Goal: Book appointment/travel/reservation

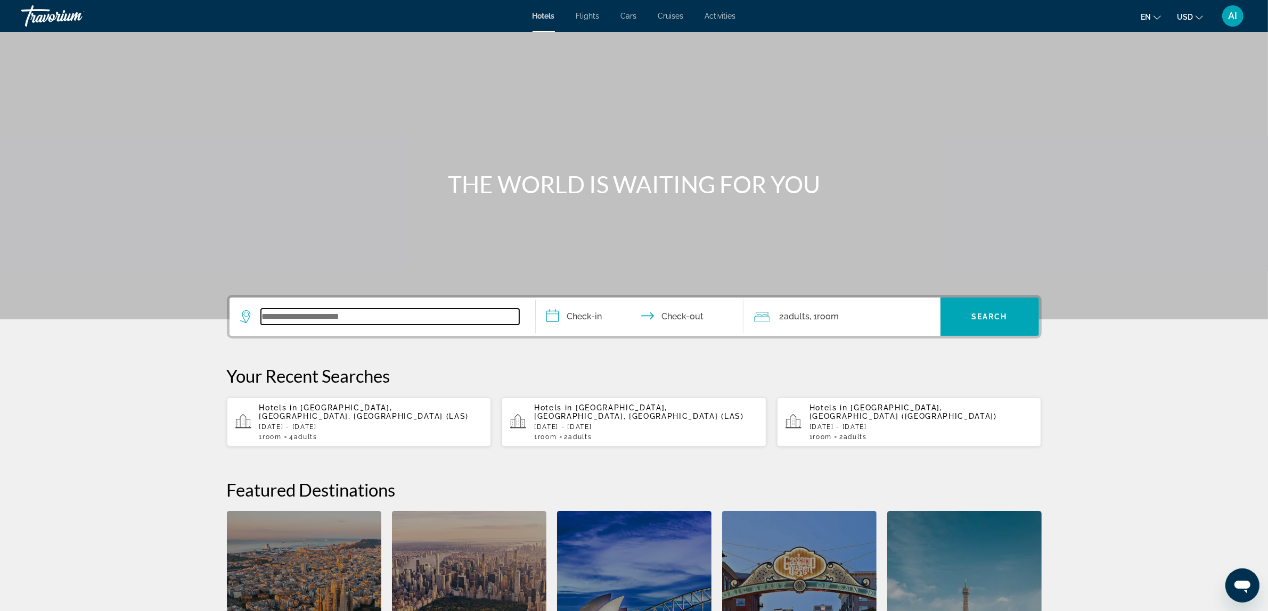
click at [389, 322] on input "Search widget" at bounding box center [390, 317] width 258 height 16
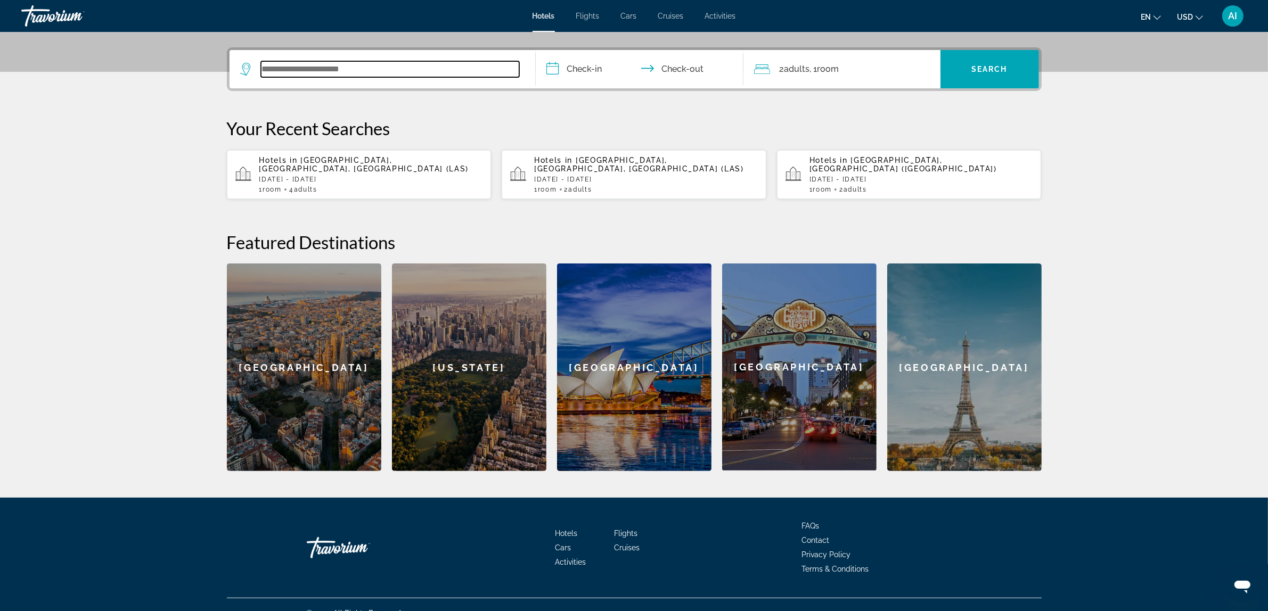
scroll to position [256, 0]
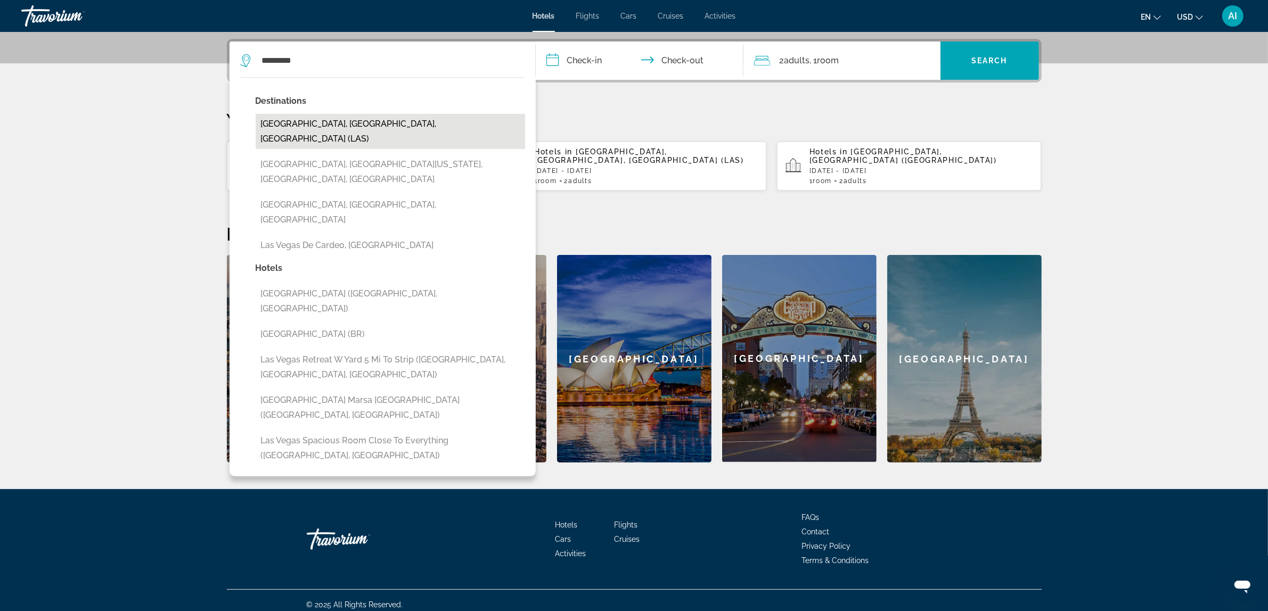
click at [325, 126] on button "Las Vegas, NV, United States (LAS)" at bounding box center [390, 131] width 269 height 35
type input "**********"
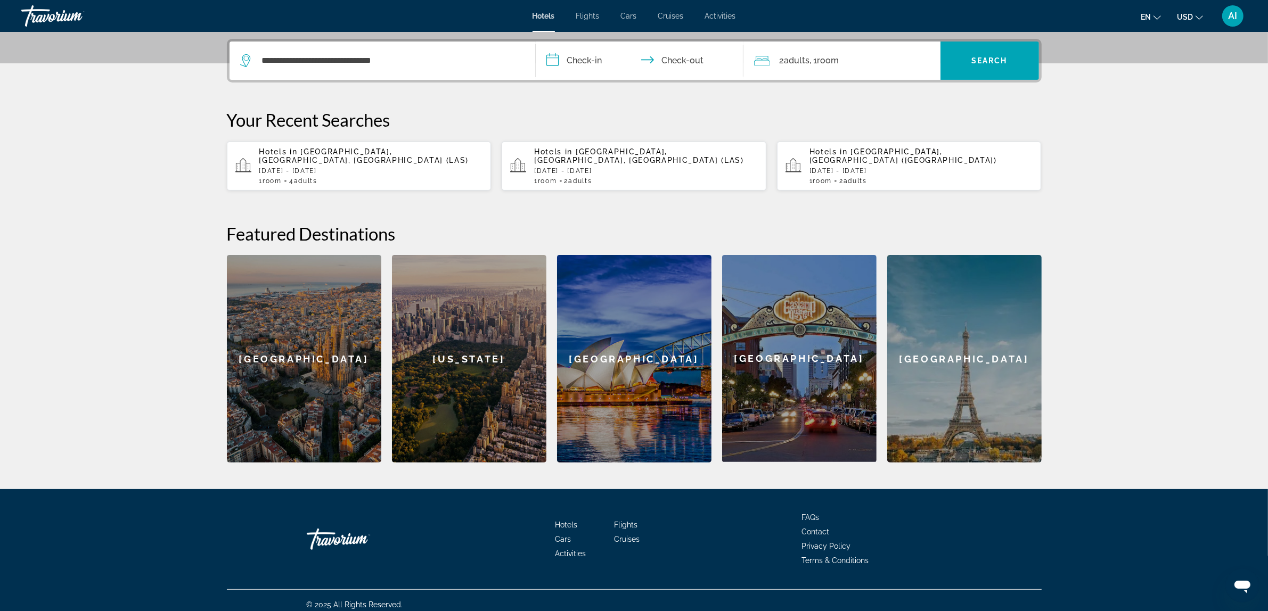
click at [582, 59] on input "**********" at bounding box center [642, 63] width 212 height 42
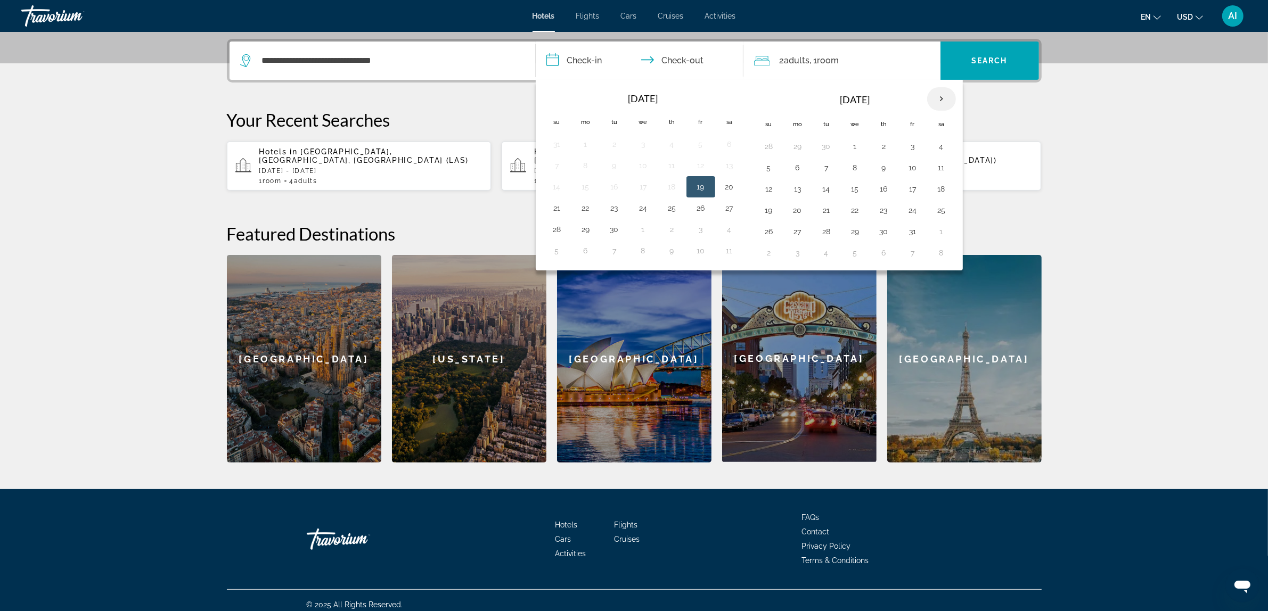
click at [945, 97] on th "Next month" at bounding box center [941, 98] width 29 height 23
click at [944, 97] on th "Next month" at bounding box center [941, 98] width 29 height 23
click at [859, 166] on button "10" at bounding box center [854, 167] width 17 height 15
click at [852, 186] on button "17" at bounding box center [854, 189] width 17 height 15
type input "**********"
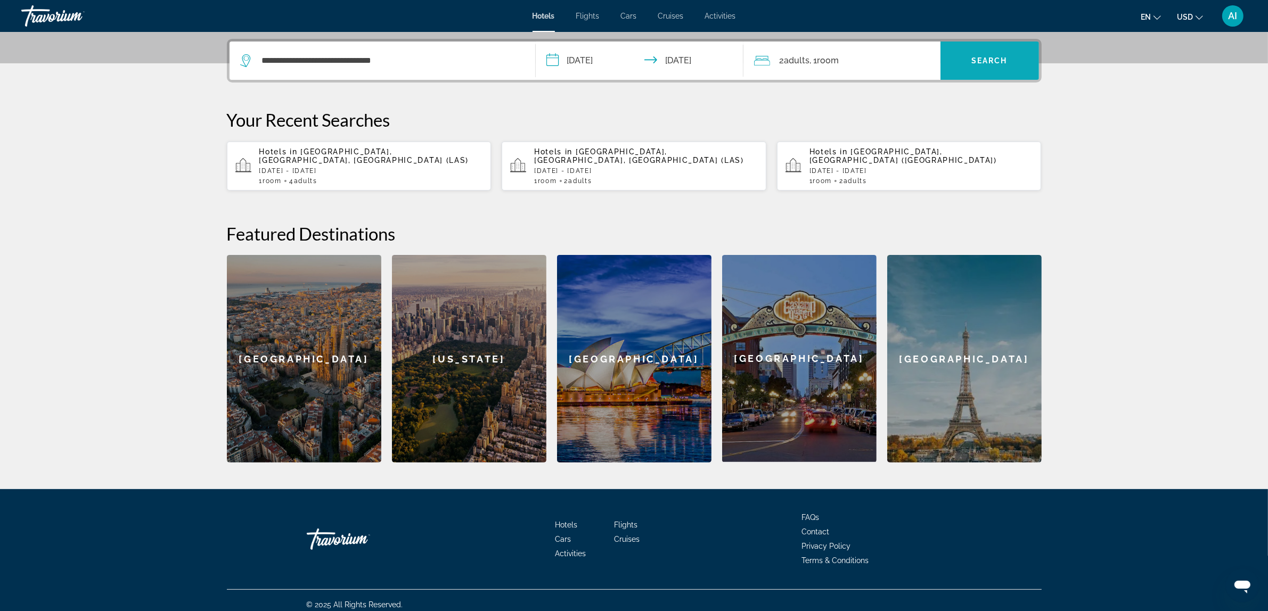
click at [975, 62] on span "Search" at bounding box center [989, 60] width 36 height 9
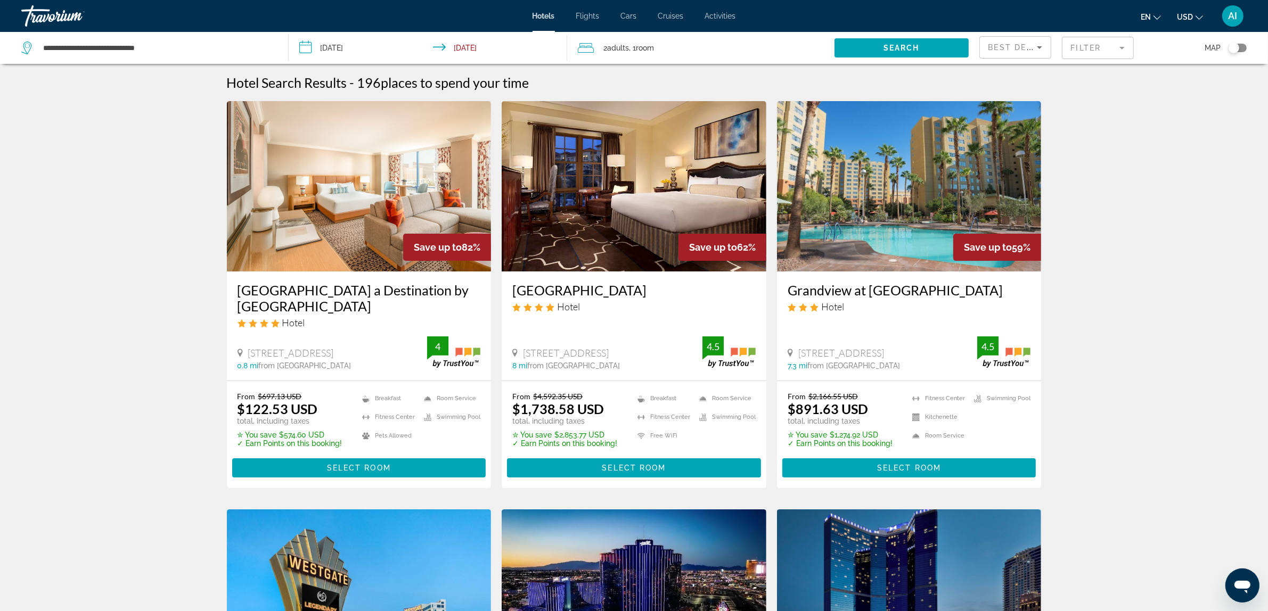
click at [350, 196] on img "Main content" at bounding box center [359, 186] width 265 height 170
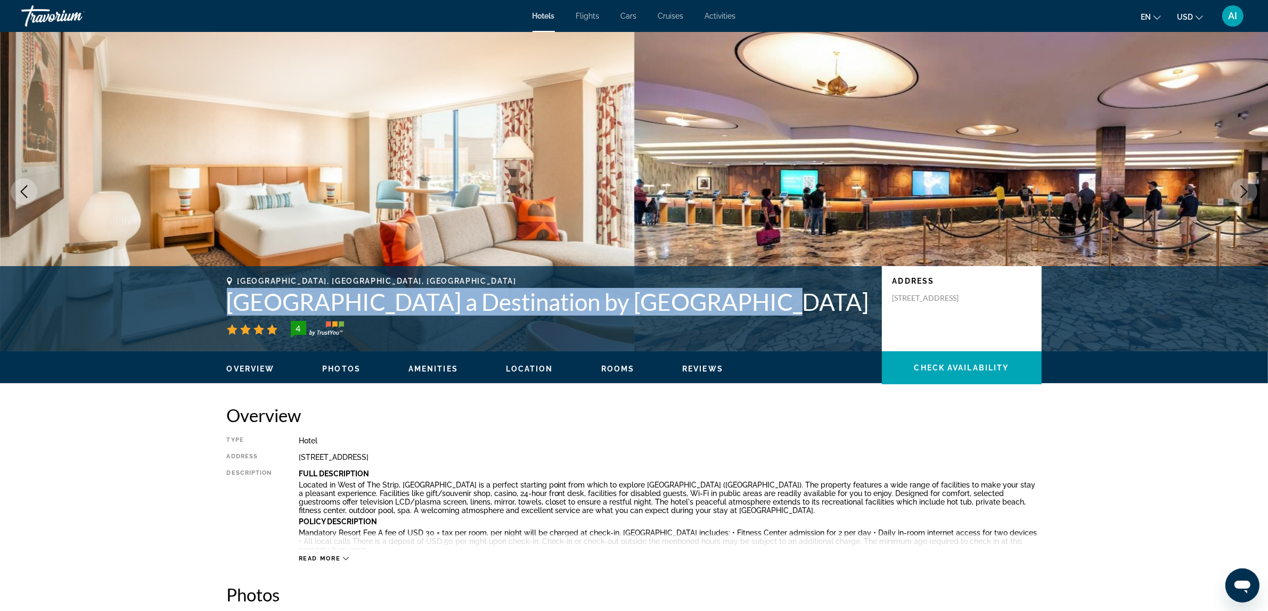
drag, startPoint x: 227, startPoint y: 299, endPoint x: 730, endPoint y: 307, distance: 503.2
click at [730, 307] on h1 "Rio Hotel & Casino a Destination by Hyatt Hotel" at bounding box center [549, 302] width 644 height 28
copy h1 "Rio Hotel & Casino a Destination by Hyatt Hotel"
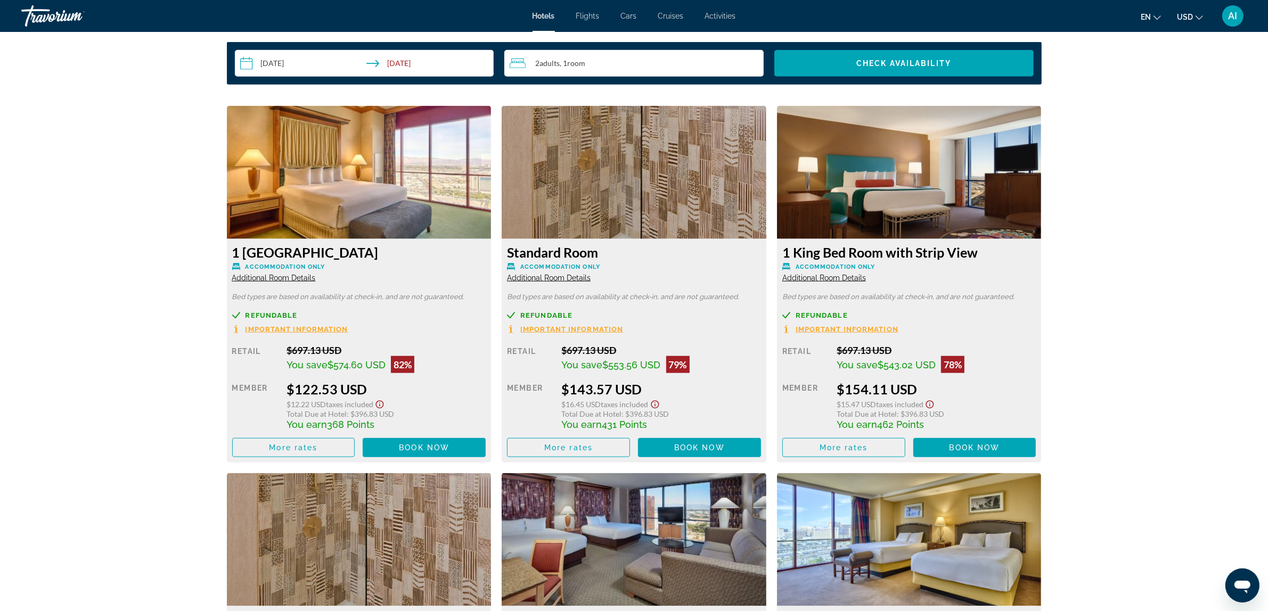
scroll to position [1419, 0]
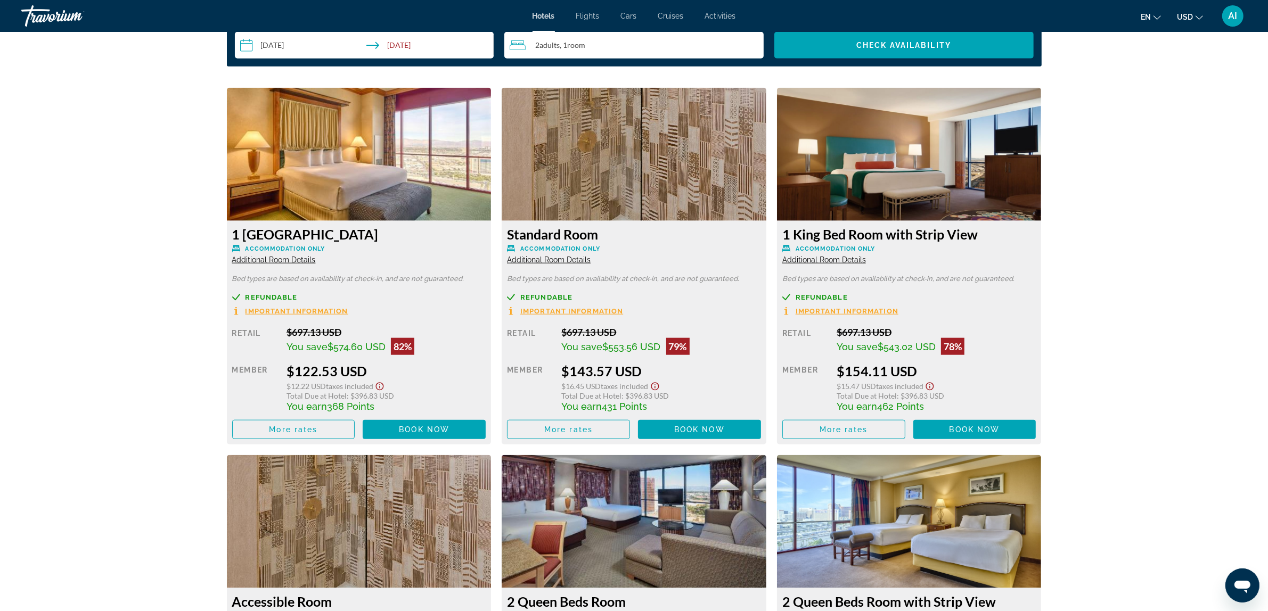
drag, startPoint x: 312, startPoint y: 178, endPoint x: 531, endPoint y: 343, distance: 274.5
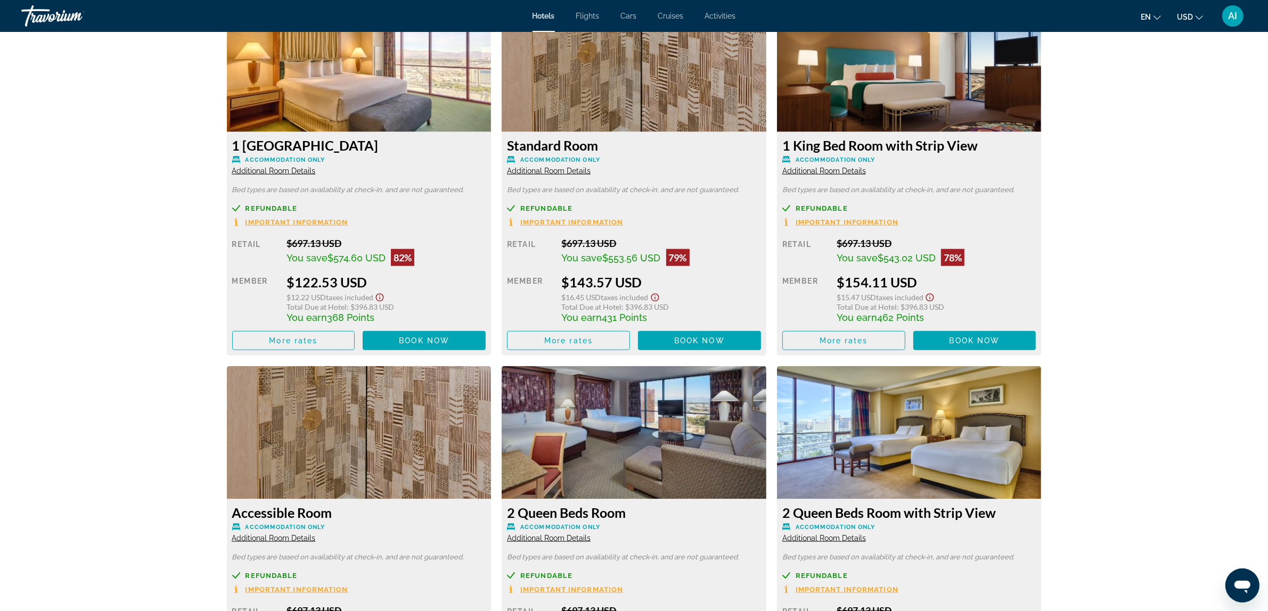
scroll to position [799, 0]
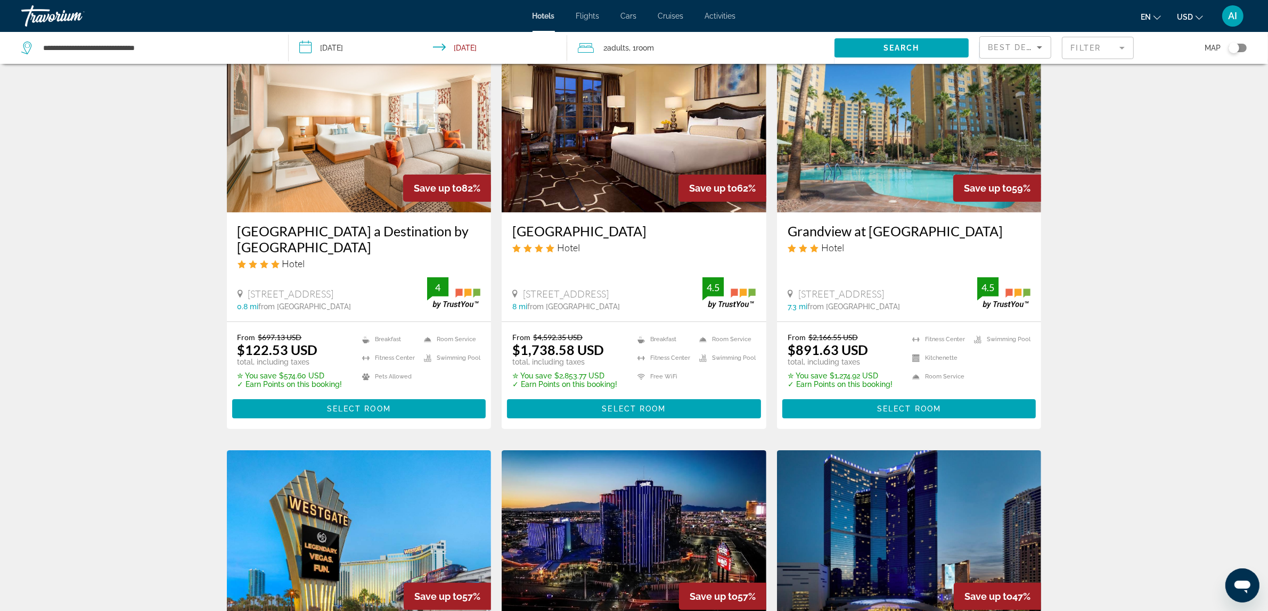
scroll to position [88, 0]
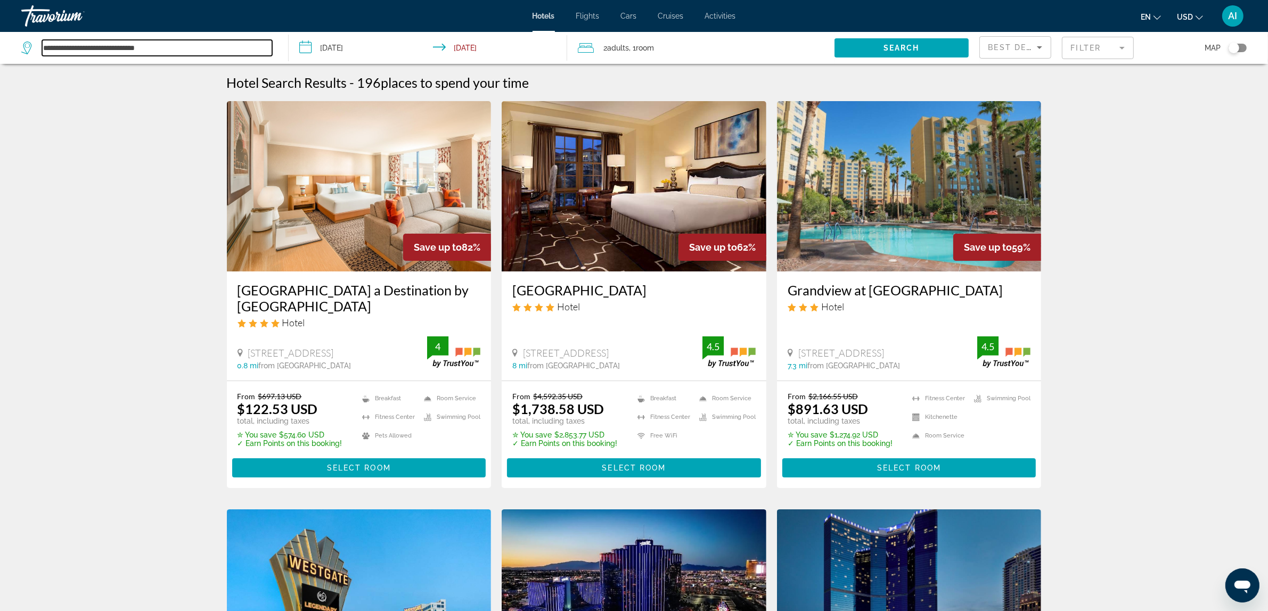
click at [131, 52] on input "**********" at bounding box center [157, 48] width 230 height 16
drag, startPoint x: 188, startPoint y: 49, endPoint x: 0, endPoint y: 26, distance: 189.4
click at [0, 26] on div "**********" at bounding box center [634, 305] width 1268 height 611
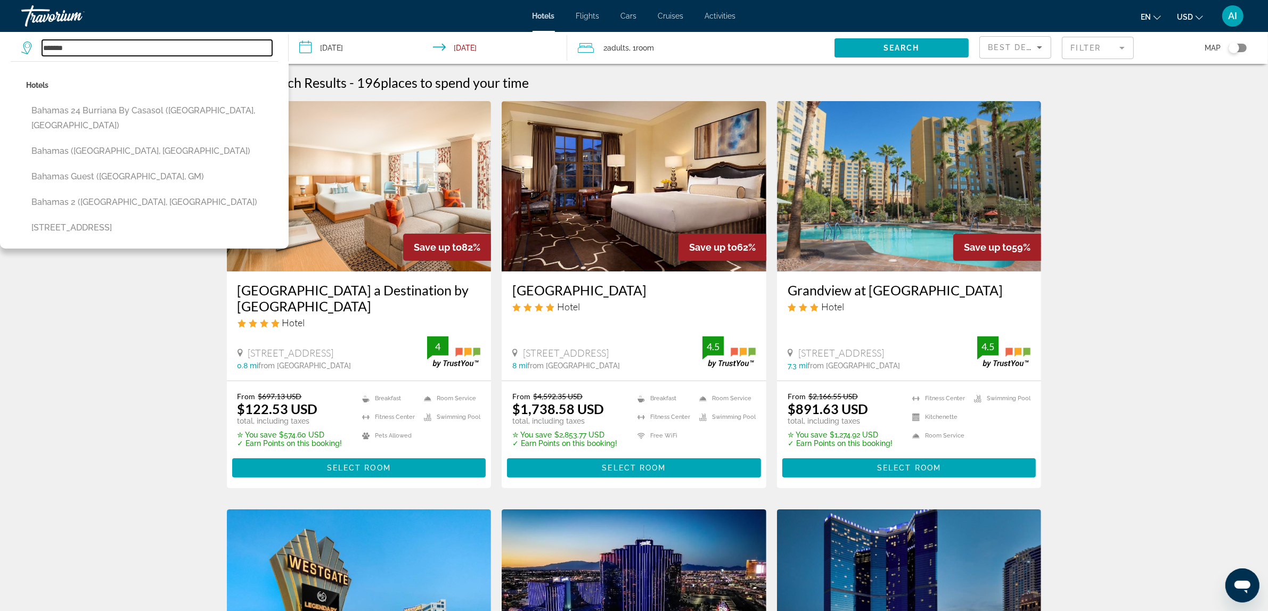
click at [128, 45] on input "*******" at bounding box center [157, 48] width 230 height 16
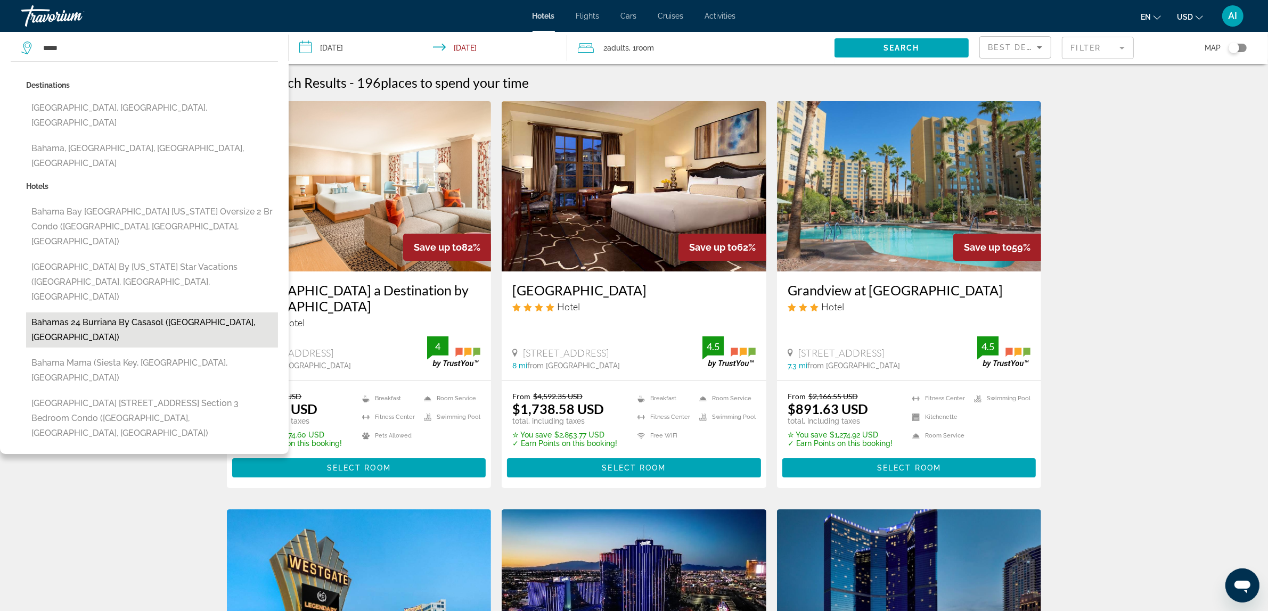
click at [132, 313] on button "Bahamas 24 Burriana by Casasol (Nerja, ES)" at bounding box center [152, 330] width 252 height 35
type input "**********"
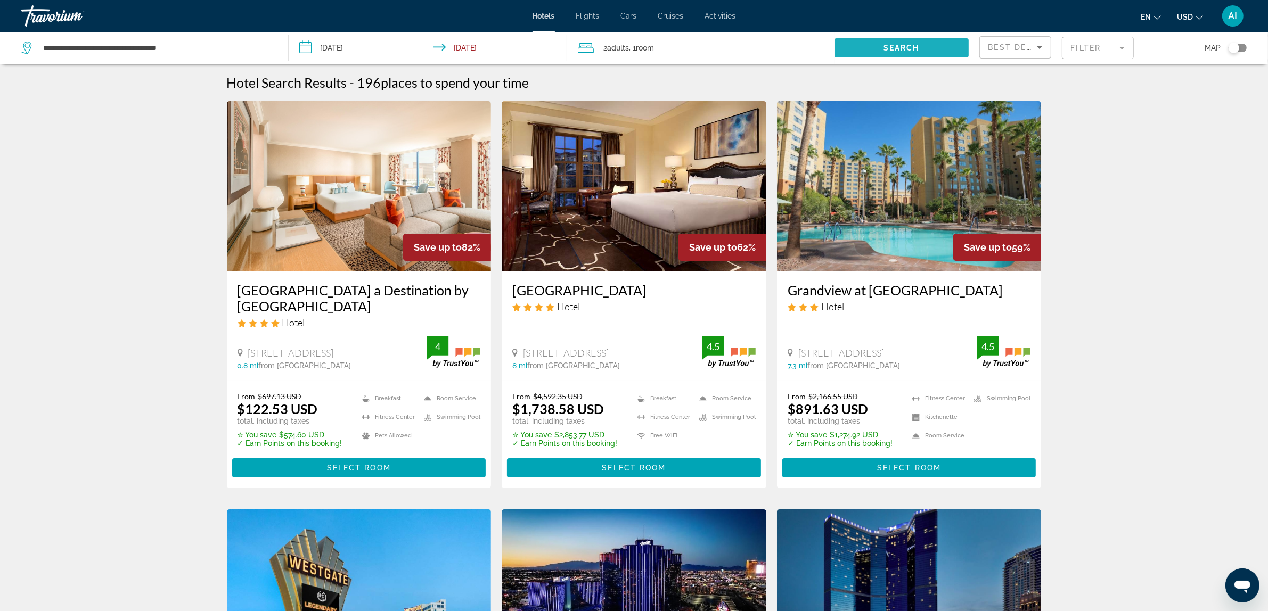
click at [936, 48] on span "Search widget" at bounding box center [901, 48] width 134 height 26
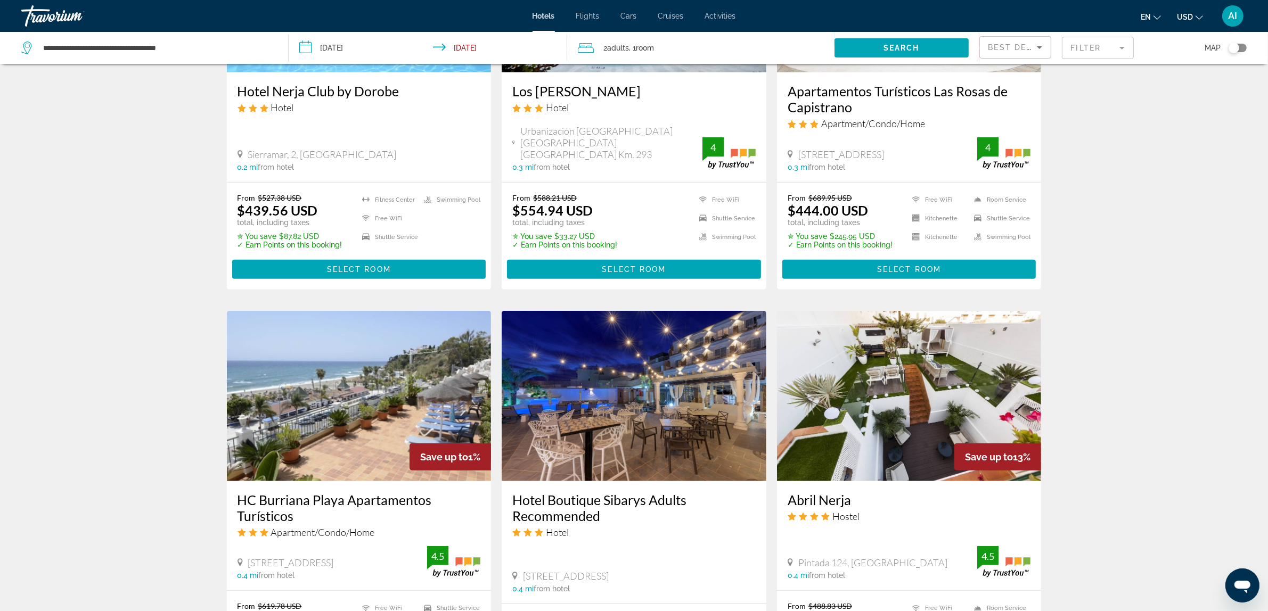
scroll to position [355, 0]
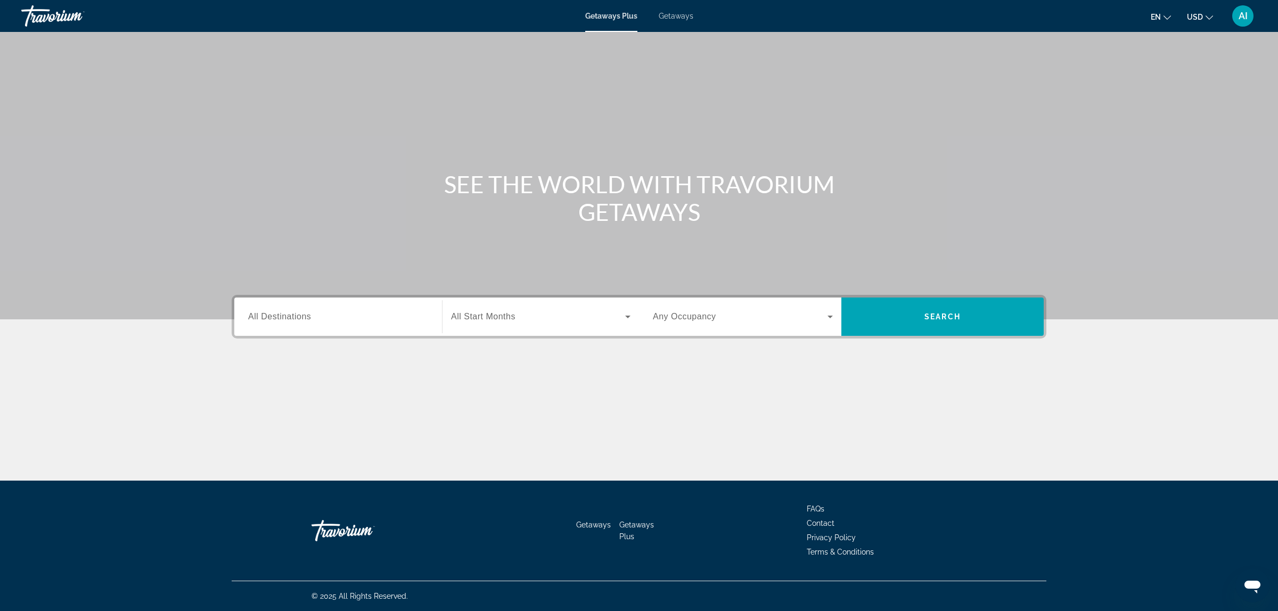
click at [684, 18] on span "Getaways" at bounding box center [676, 16] width 35 height 9
click at [308, 315] on span "All Destinations" at bounding box center [279, 316] width 63 height 9
click at [308, 315] on input "Destination All Destinations" at bounding box center [338, 317] width 180 height 13
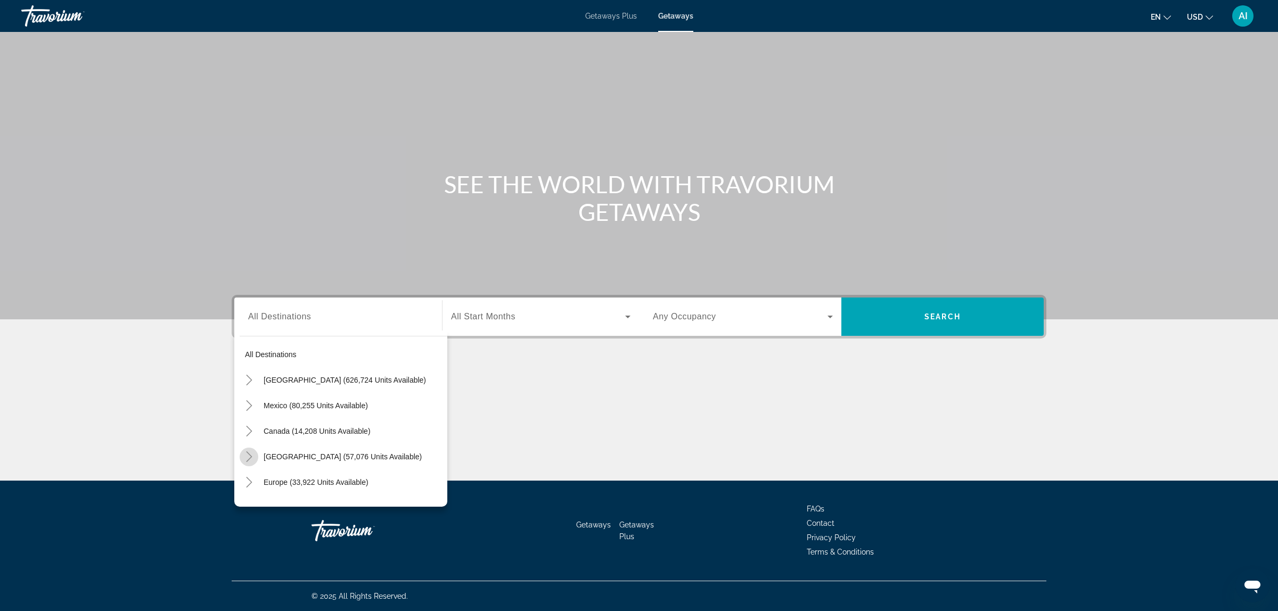
click at [248, 454] on icon "Toggle Caribbean & Atlantic Islands (57,076 units available)" at bounding box center [249, 456] width 11 height 11
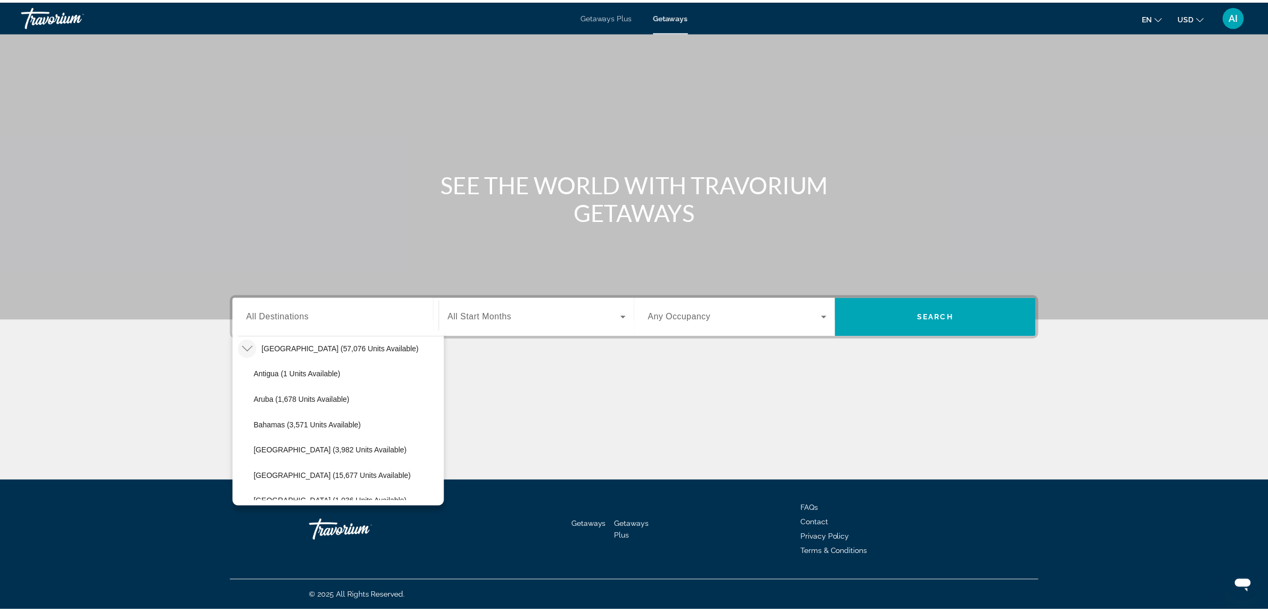
scroll to position [108, 0]
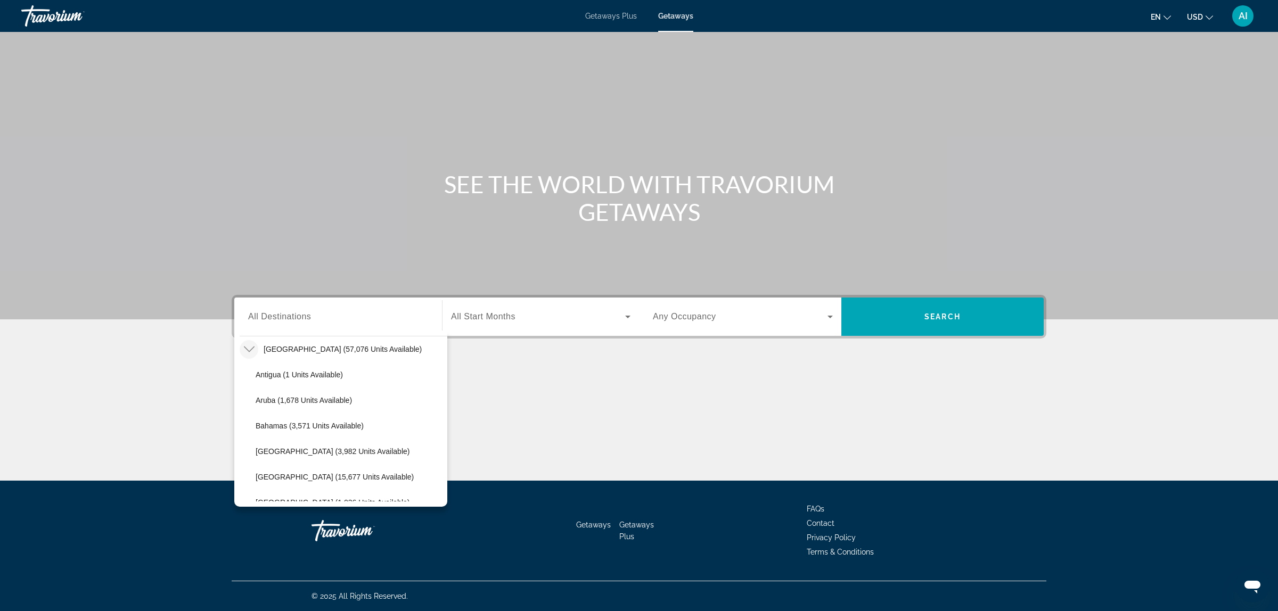
click at [270, 425] on span "Bahamas (3,571 units available)" at bounding box center [310, 426] width 108 height 9
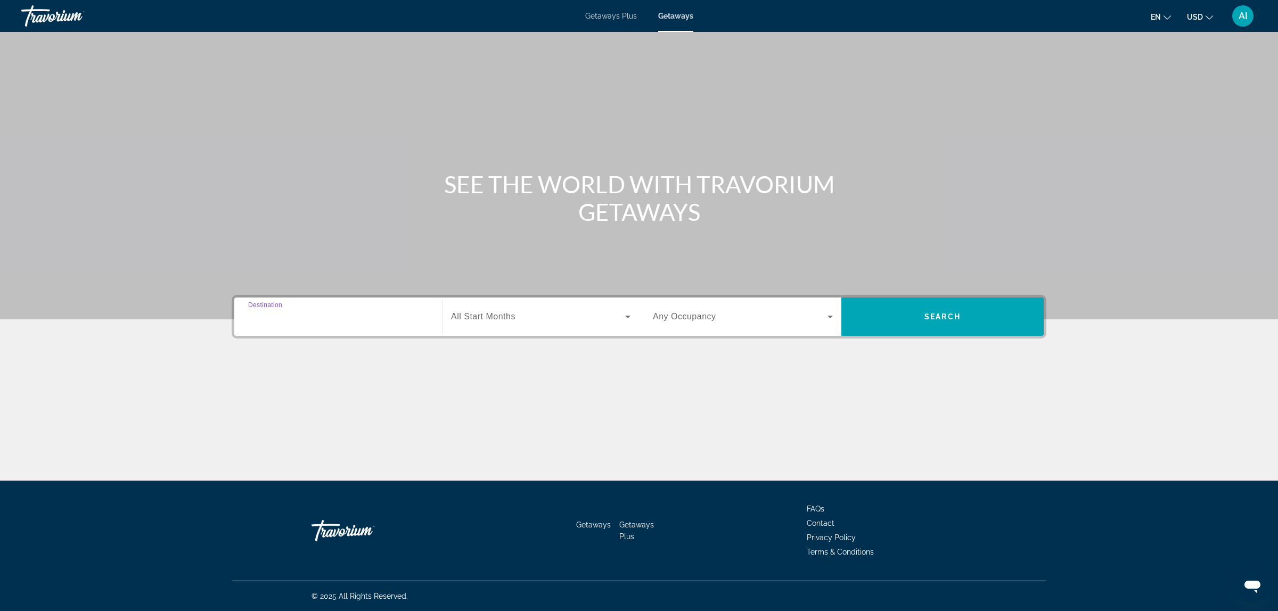
type input "**********"
click at [470, 316] on span "All Start Months" at bounding box center [483, 316] width 64 height 9
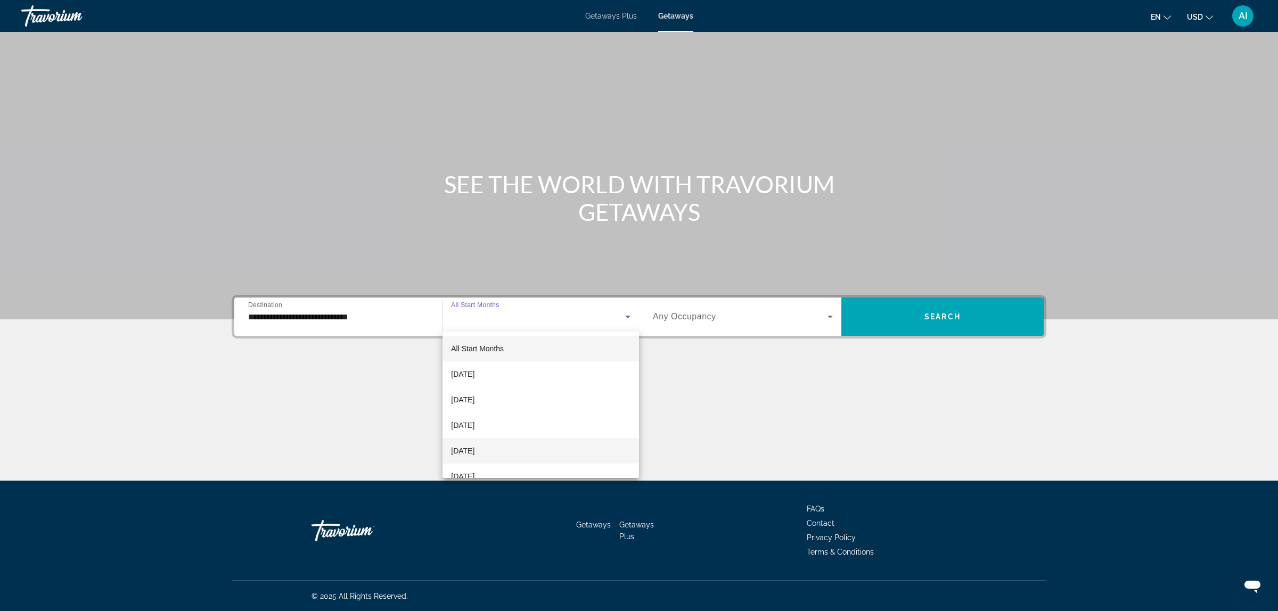
click at [474, 449] on span "[DATE]" at bounding box center [462, 451] width 23 height 13
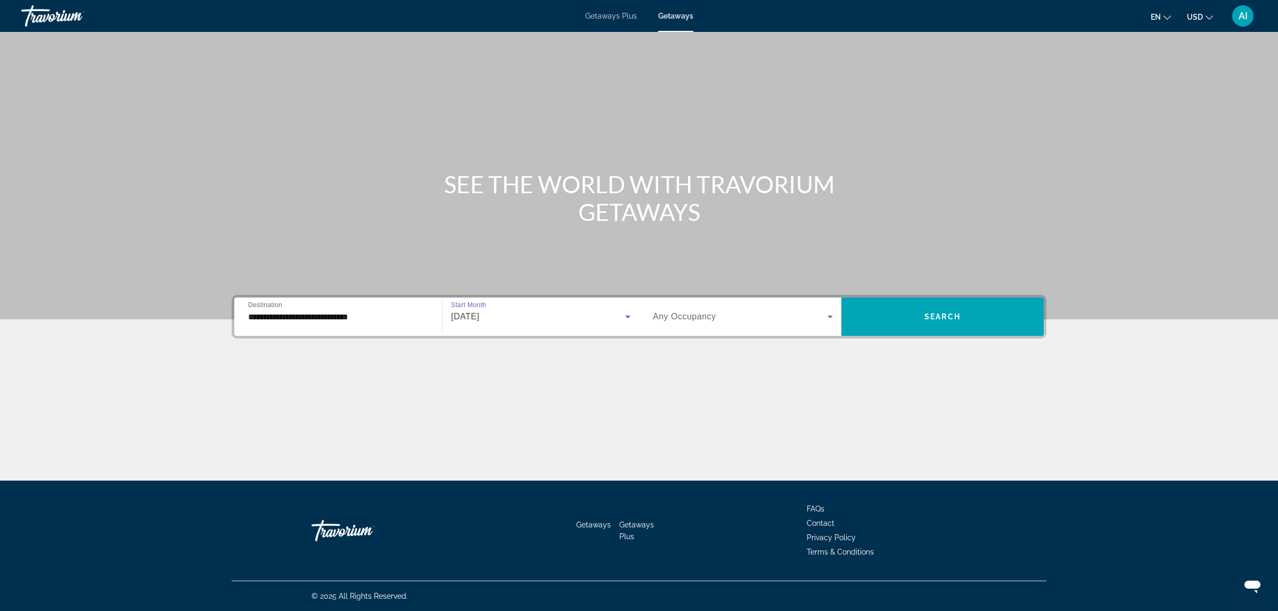
click at [698, 320] on span "Any Occupancy" at bounding box center [684, 316] width 63 height 9
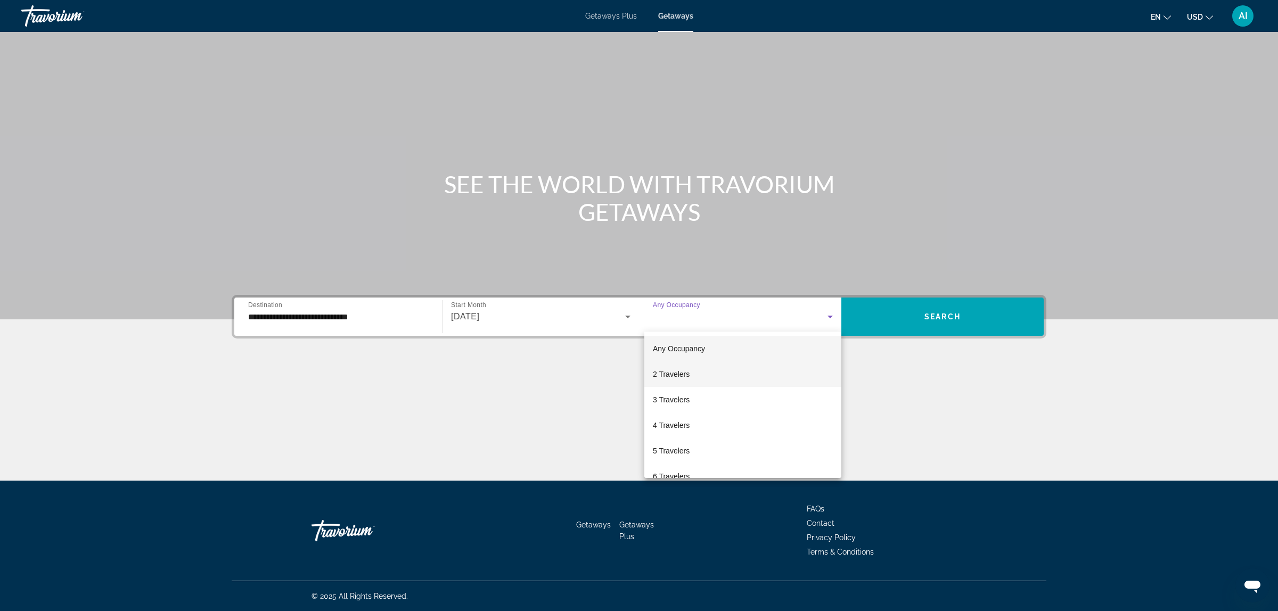
click at [658, 373] on span "2 Travelers" at bounding box center [671, 374] width 37 height 13
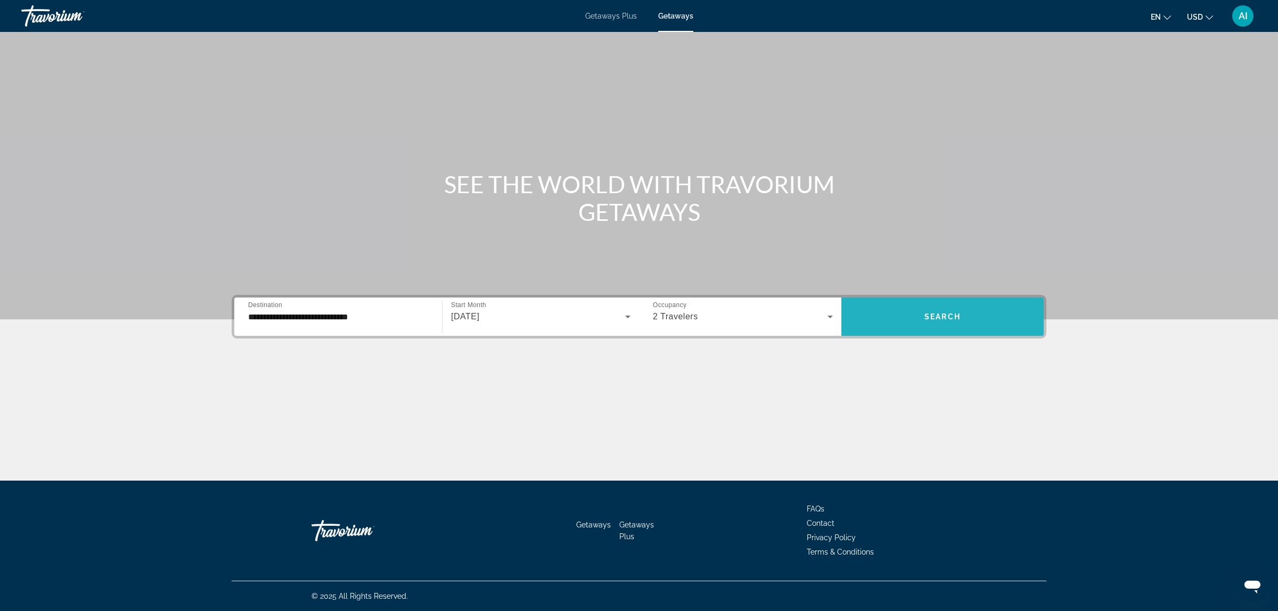
click at [895, 322] on span "Search widget" at bounding box center [942, 317] width 202 height 26
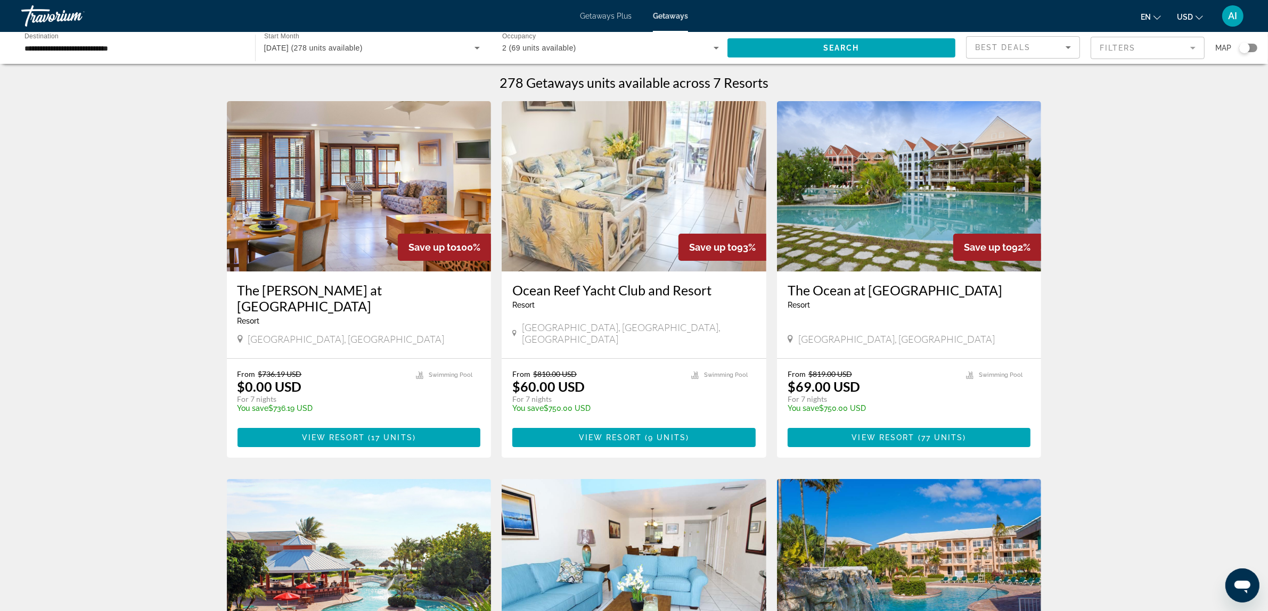
click at [308, 183] on img "Main content" at bounding box center [359, 186] width 265 height 170
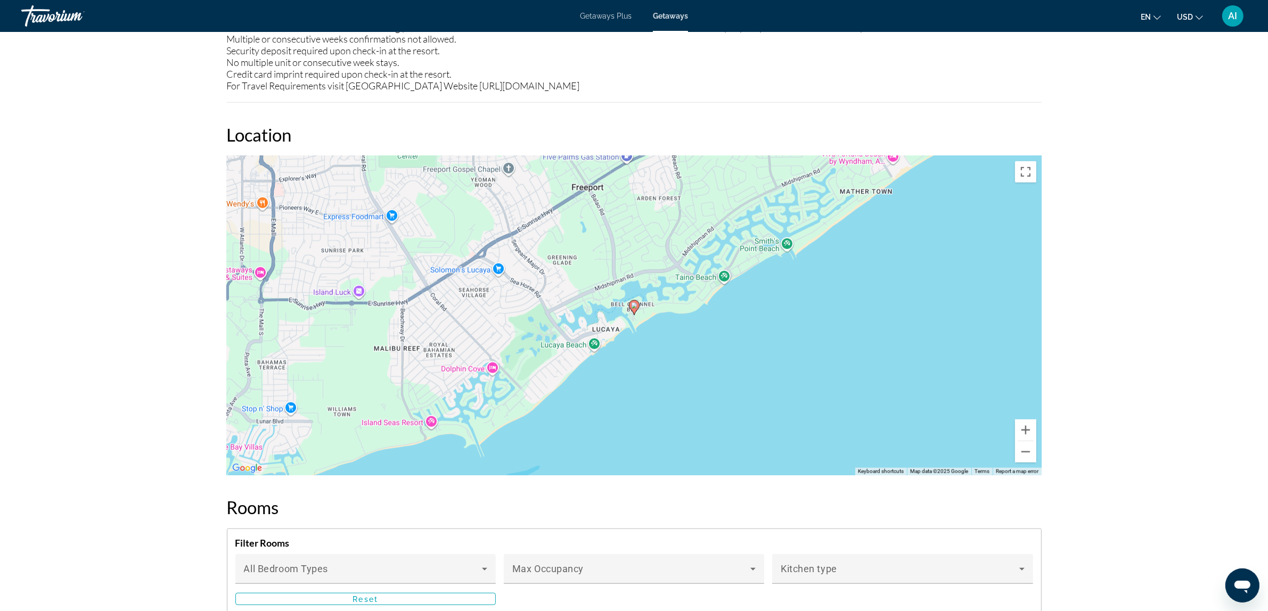
scroll to position [1242, 0]
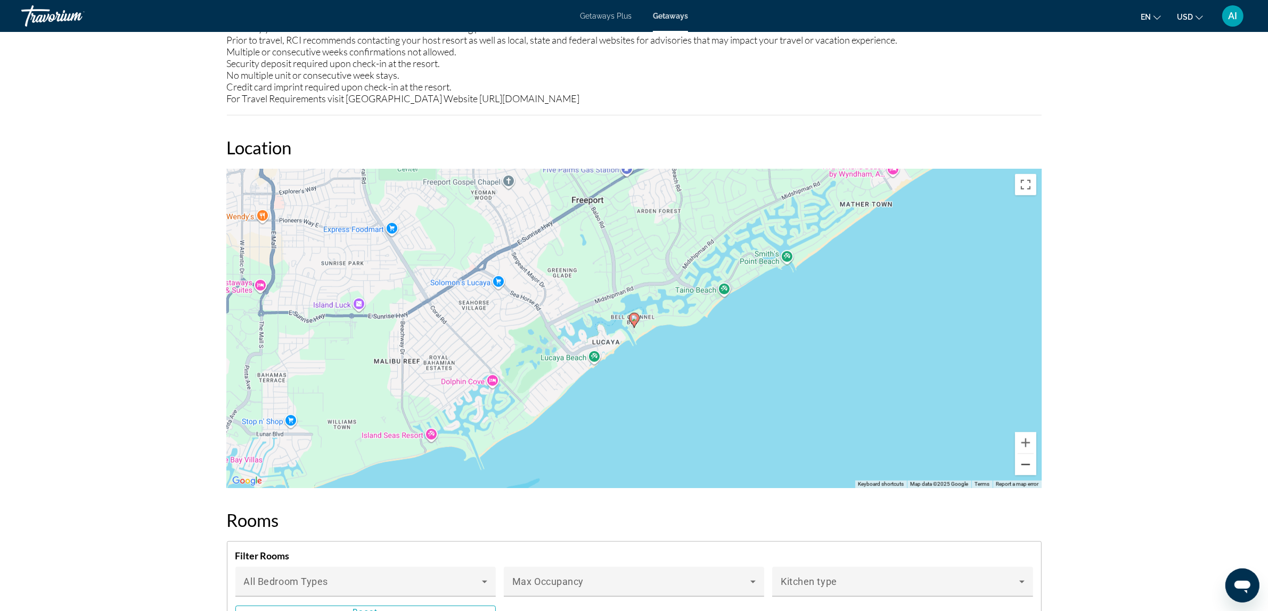
click at [1021, 461] on button "Zoom out" at bounding box center [1025, 464] width 21 height 21
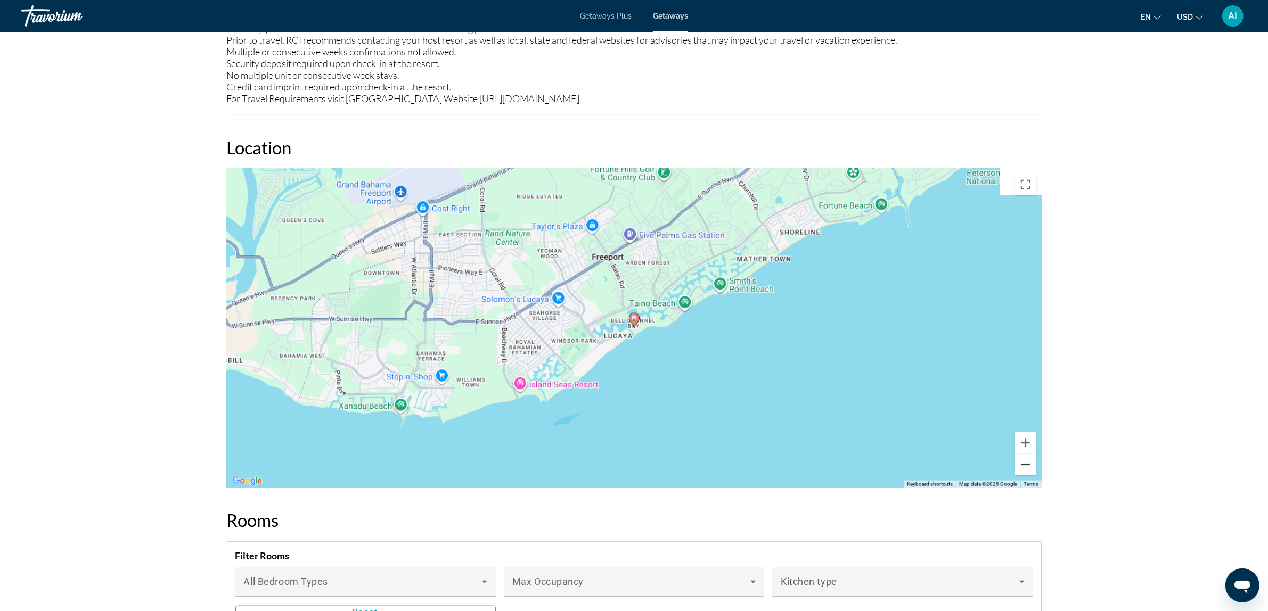
click at [1022, 461] on button "Zoom out" at bounding box center [1025, 464] width 21 height 21
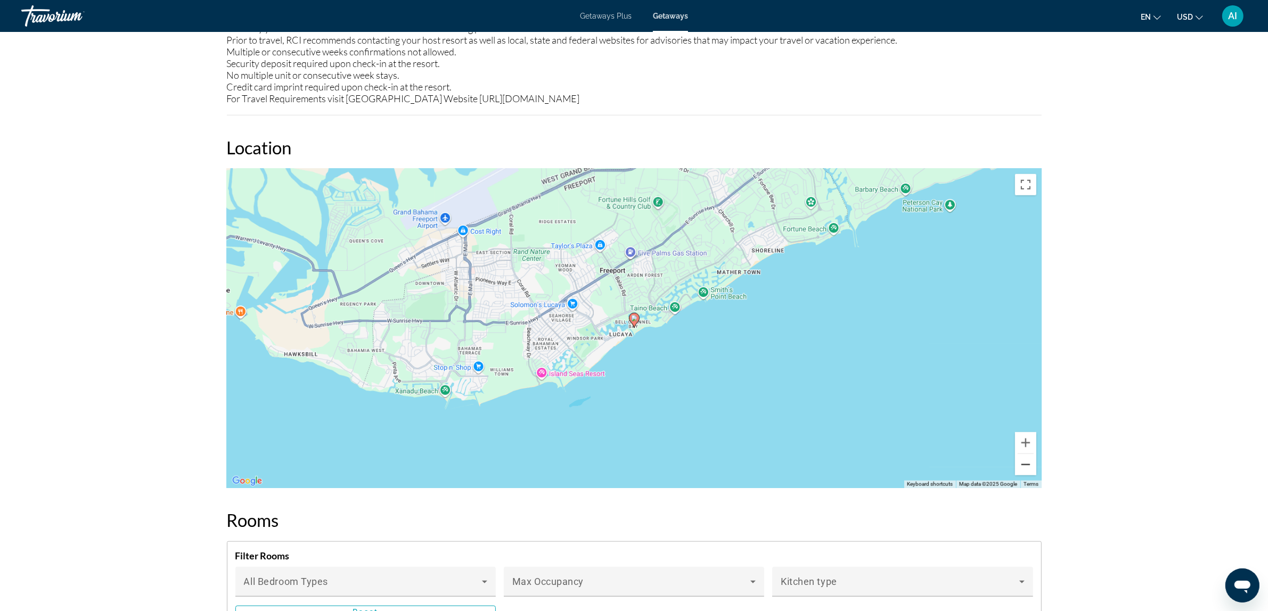
click at [1023, 461] on button "Zoom out" at bounding box center [1025, 464] width 21 height 21
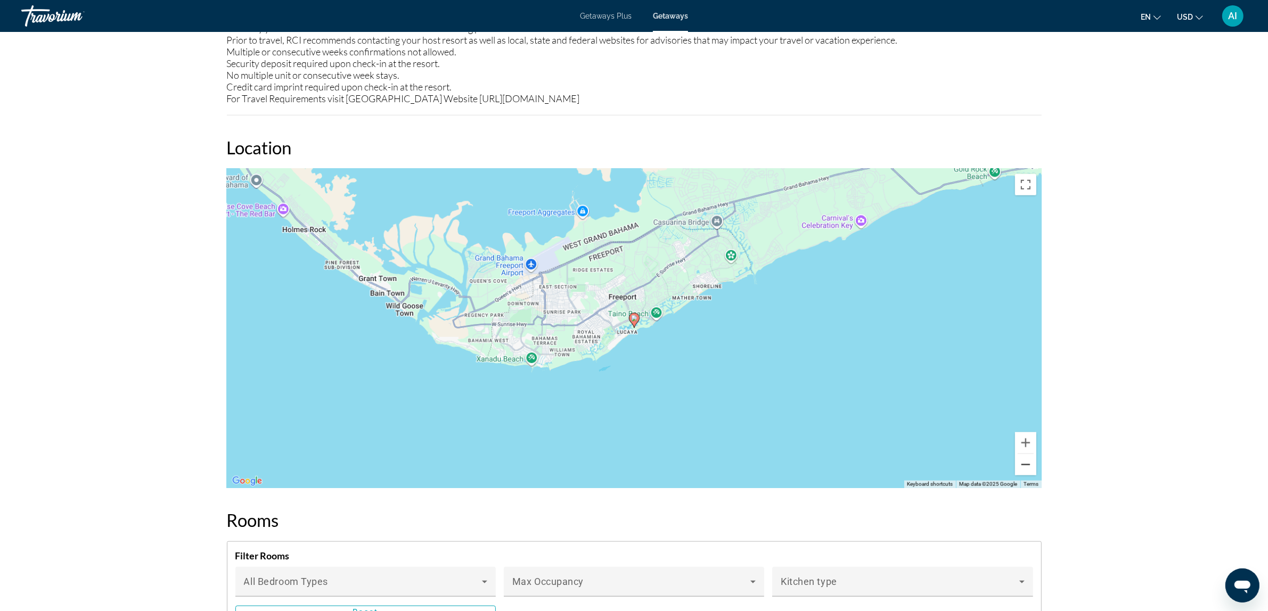
click at [1023, 461] on button "Zoom out" at bounding box center [1025, 464] width 21 height 21
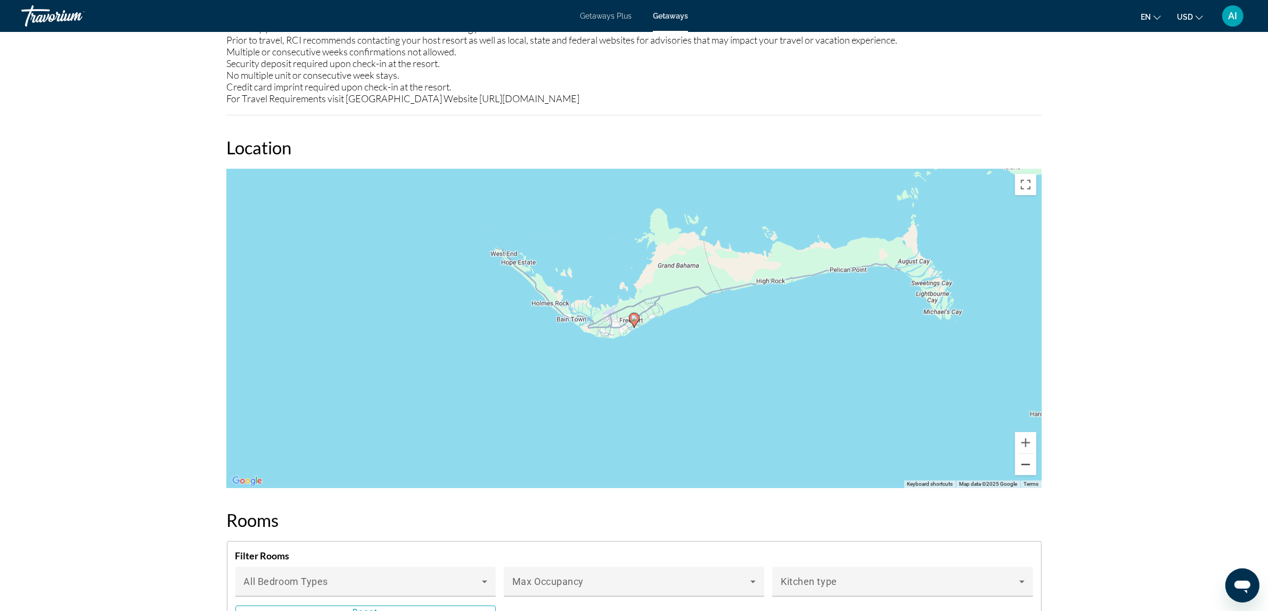
click at [1023, 461] on button "Zoom out" at bounding box center [1025, 464] width 21 height 21
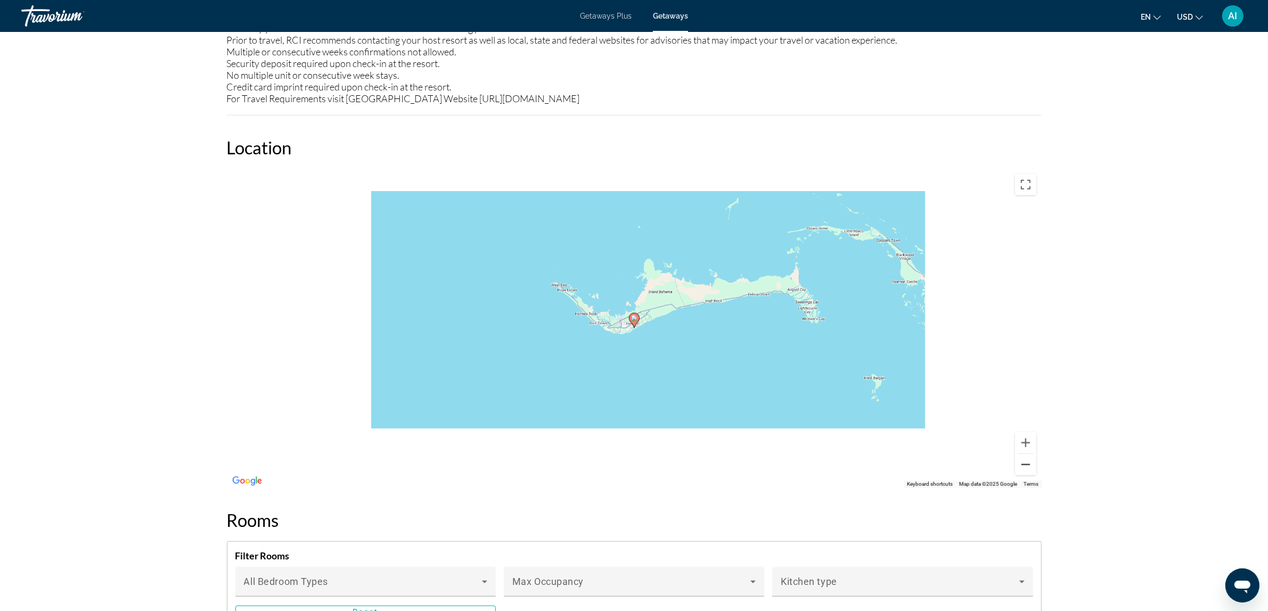
click at [1023, 461] on button "Zoom out" at bounding box center [1025, 464] width 21 height 21
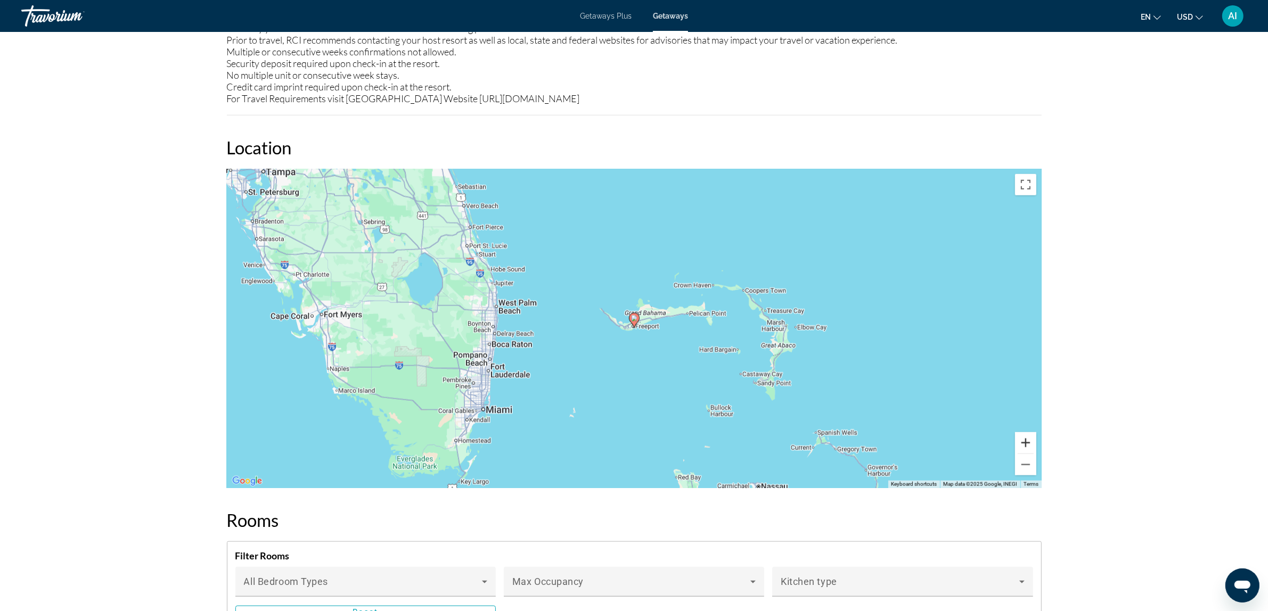
click at [1027, 437] on button "Zoom in" at bounding box center [1025, 442] width 21 height 21
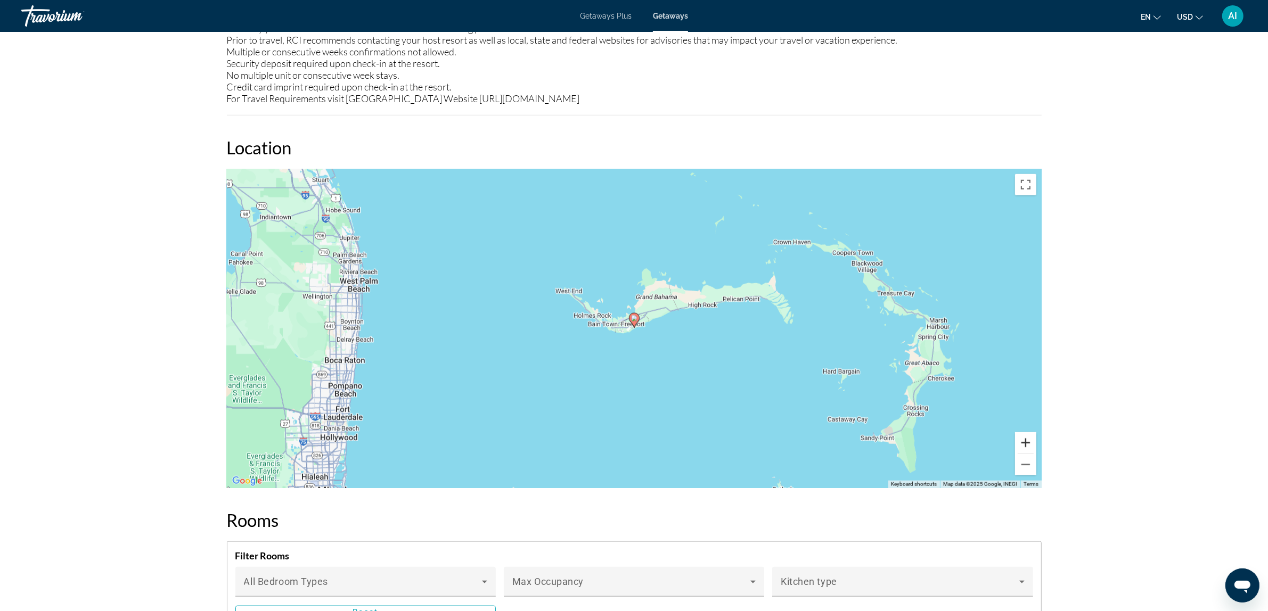
click at [1027, 437] on button "Zoom in" at bounding box center [1025, 442] width 21 height 21
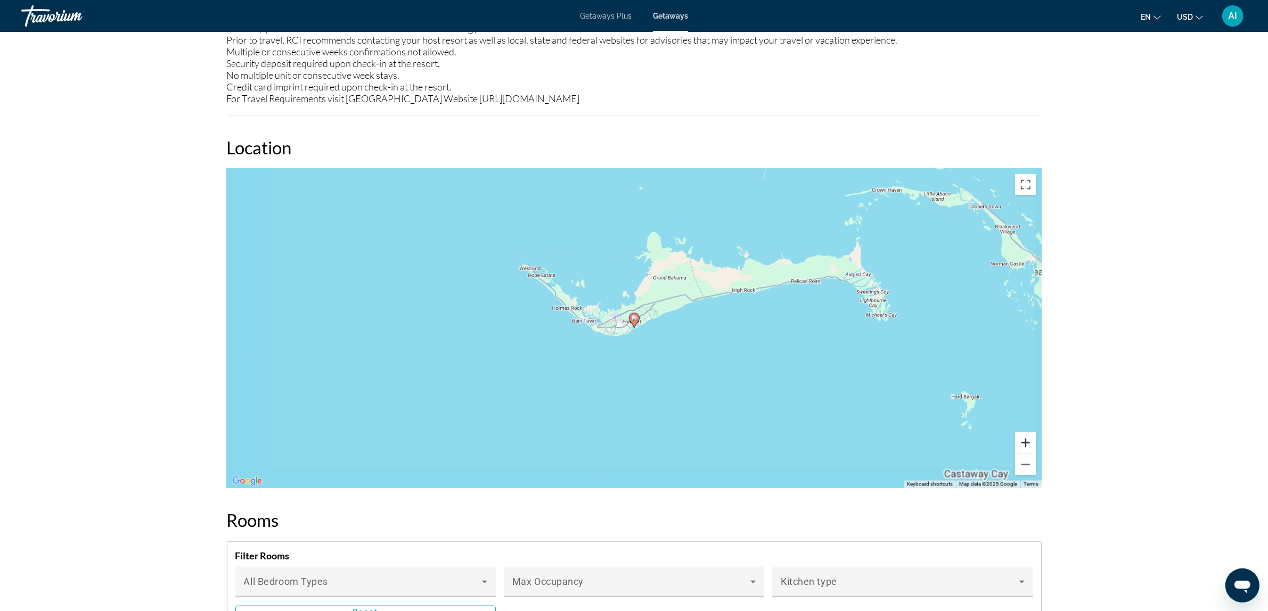
click at [1027, 437] on button "Zoom in" at bounding box center [1025, 442] width 21 height 21
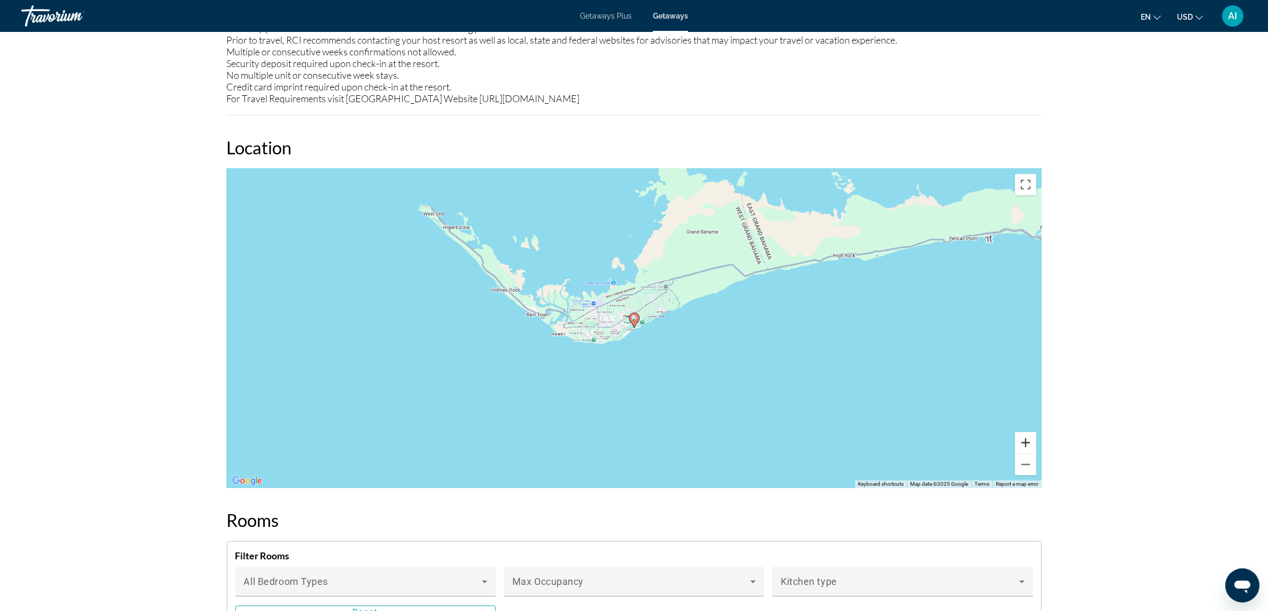
click at [1027, 437] on button "Zoom in" at bounding box center [1025, 442] width 21 height 21
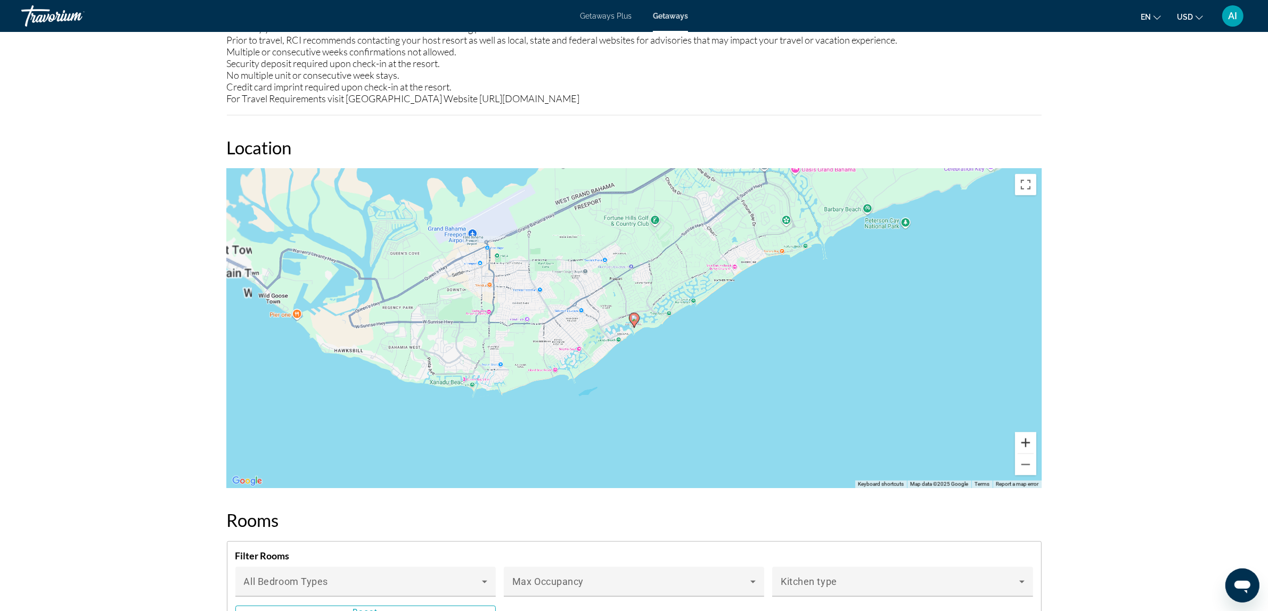
click at [1027, 437] on button "Zoom in" at bounding box center [1025, 442] width 21 height 21
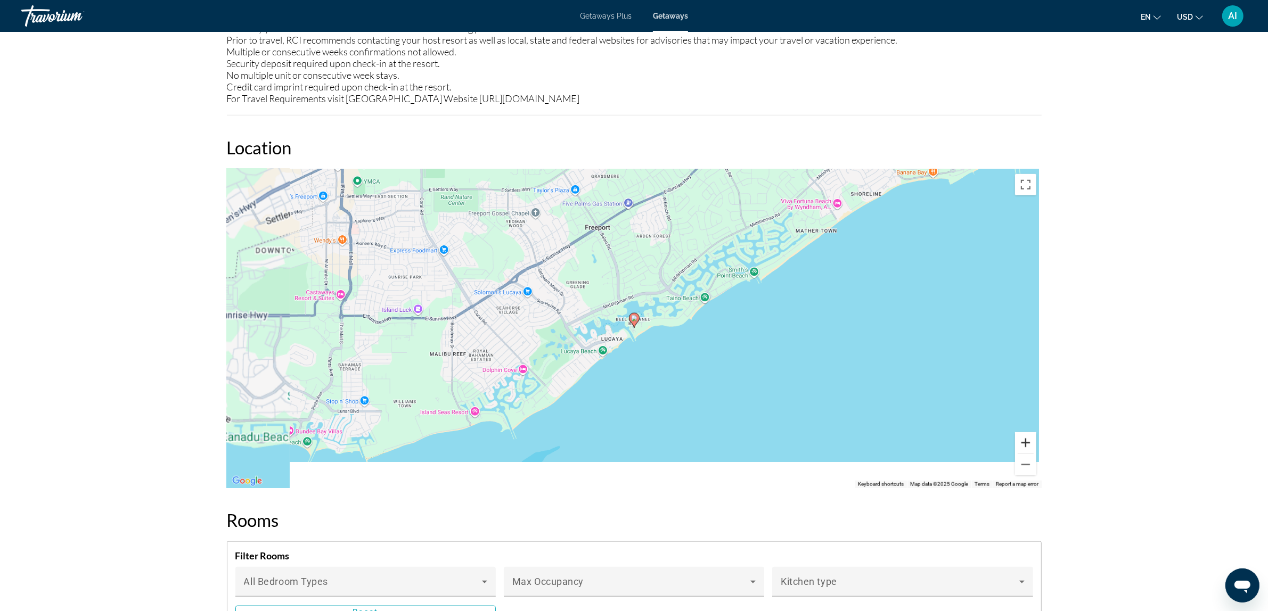
click at [1027, 437] on button "Zoom in" at bounding box center [1025, 442] width 21 height 21
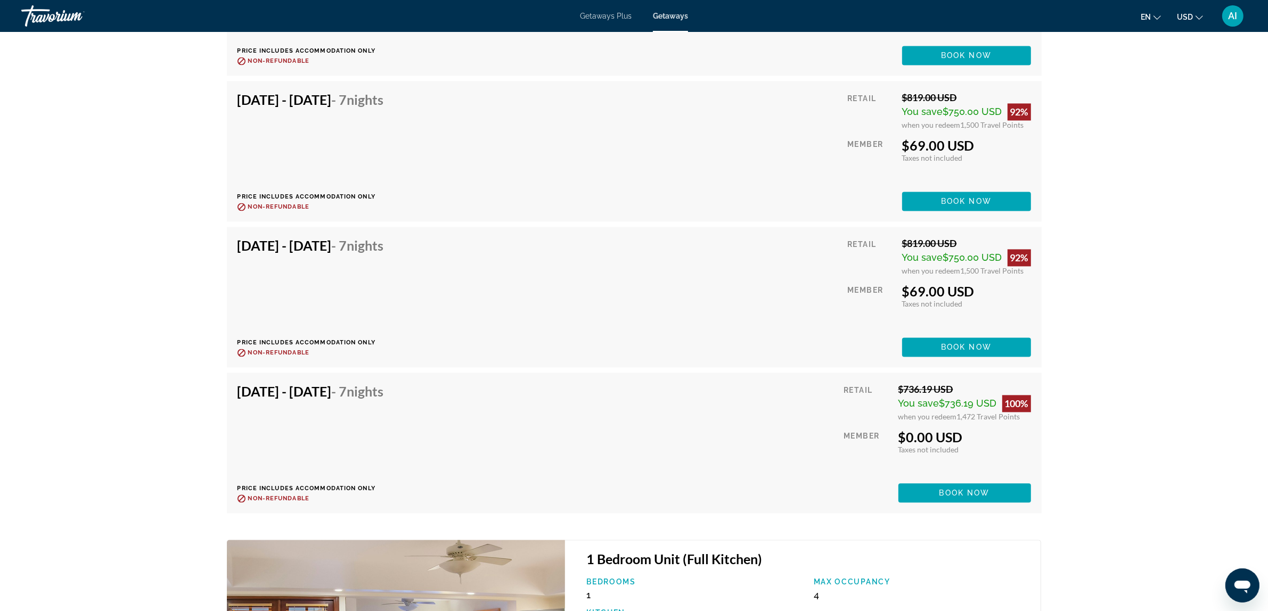
scroll to position [2750, 0]
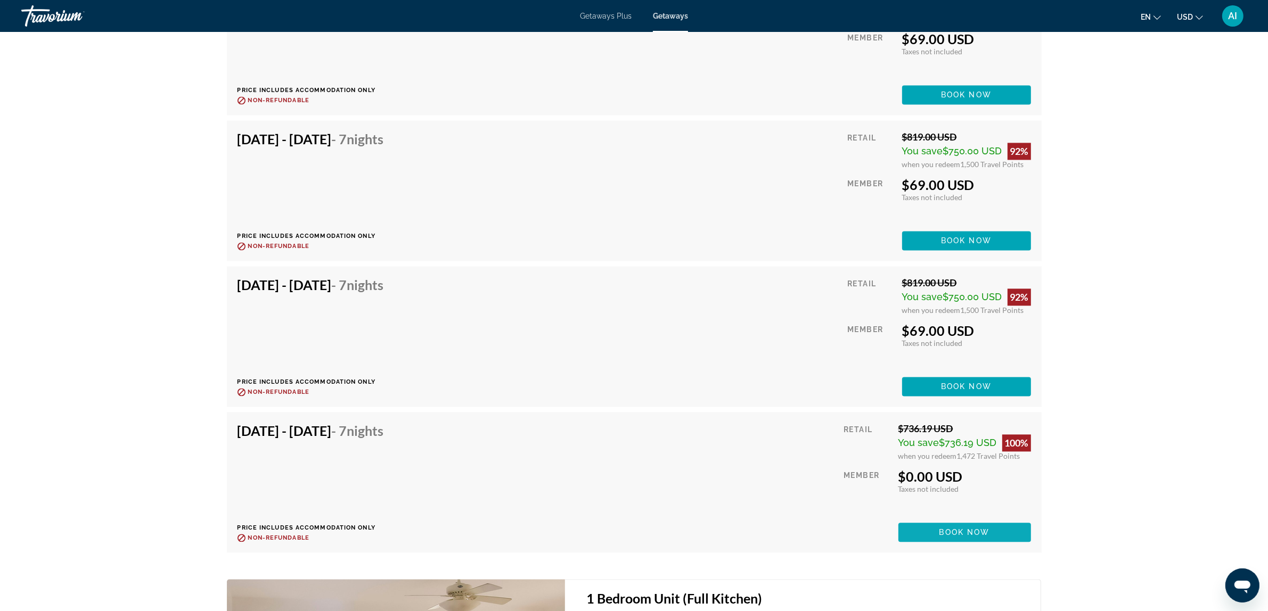
click at [957, 533] on span "Book now" at bounding box center [964, 532] width 51 height 9
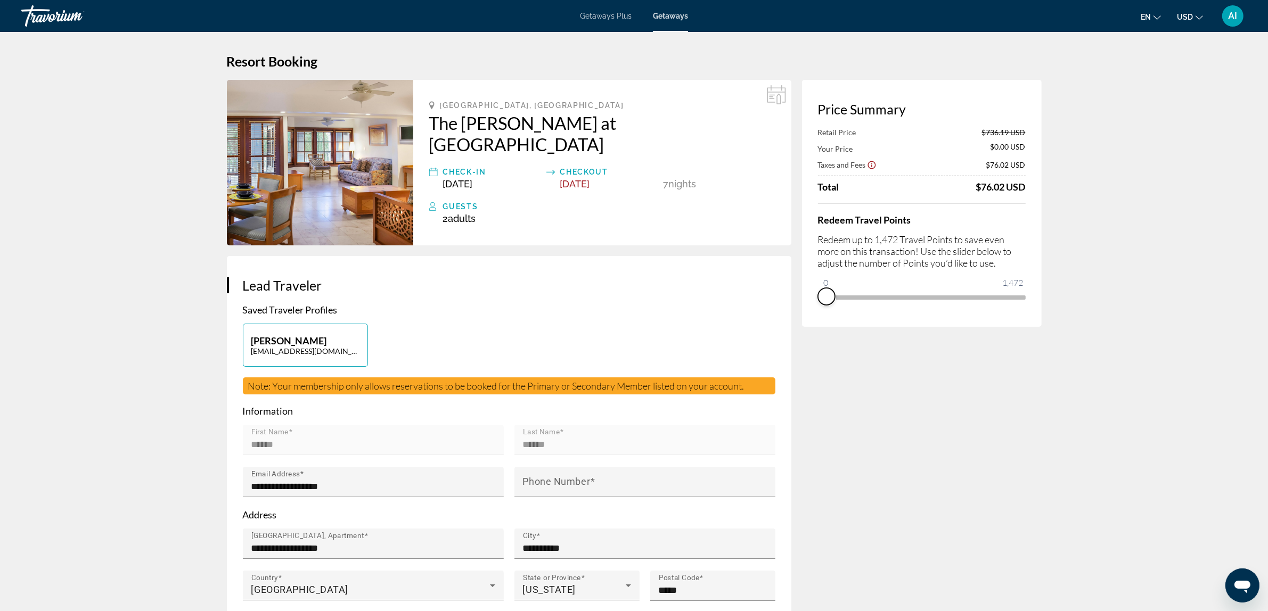
drag, startPoint x: 1013, startPoint y: 308, endPoint x: 804, endPoint y: 307, distance: 209.2
click at [804, 307] on div "Price Summary Retail Price $736.19 USD Your Price $0.00 USD Taxes and Fees $76.…" at bounding box center [922, 203] width 240 height 247
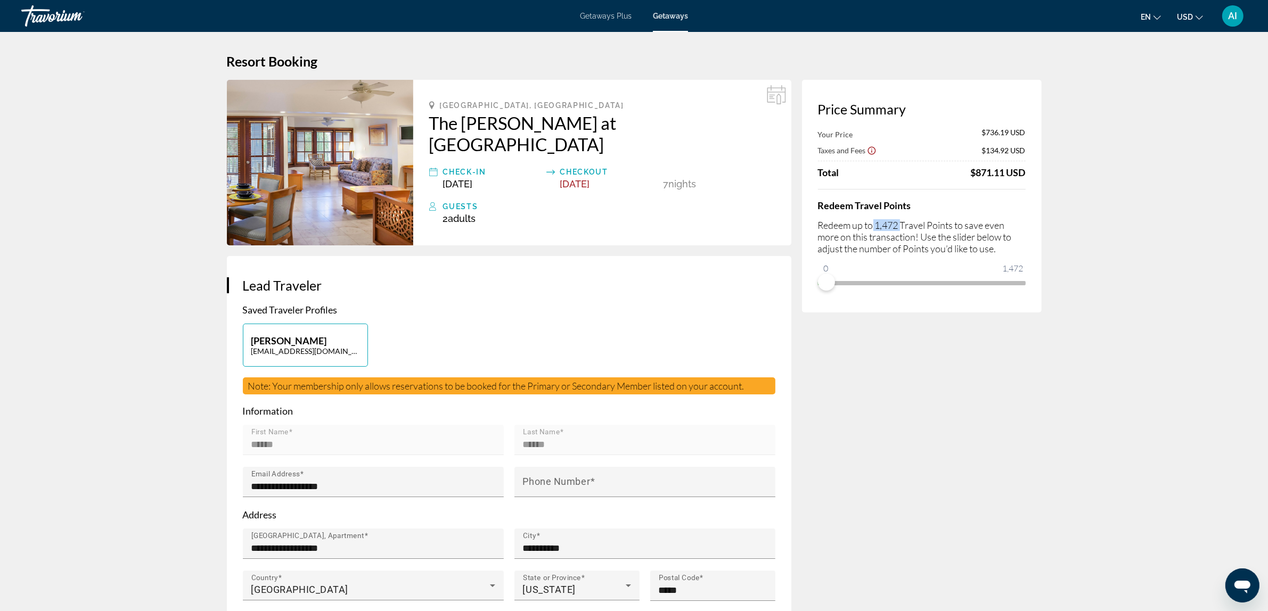
drag, startPoint x: 874, startPoint y: 225, endPoint x: 903, endPoint y: 224, distance: 29.3
click at [903, 224] on p "Redeem up to 1,472 Travel Points to save even more on this transaction! Use the…" at bounding box center [922, 236] width 208 height 35
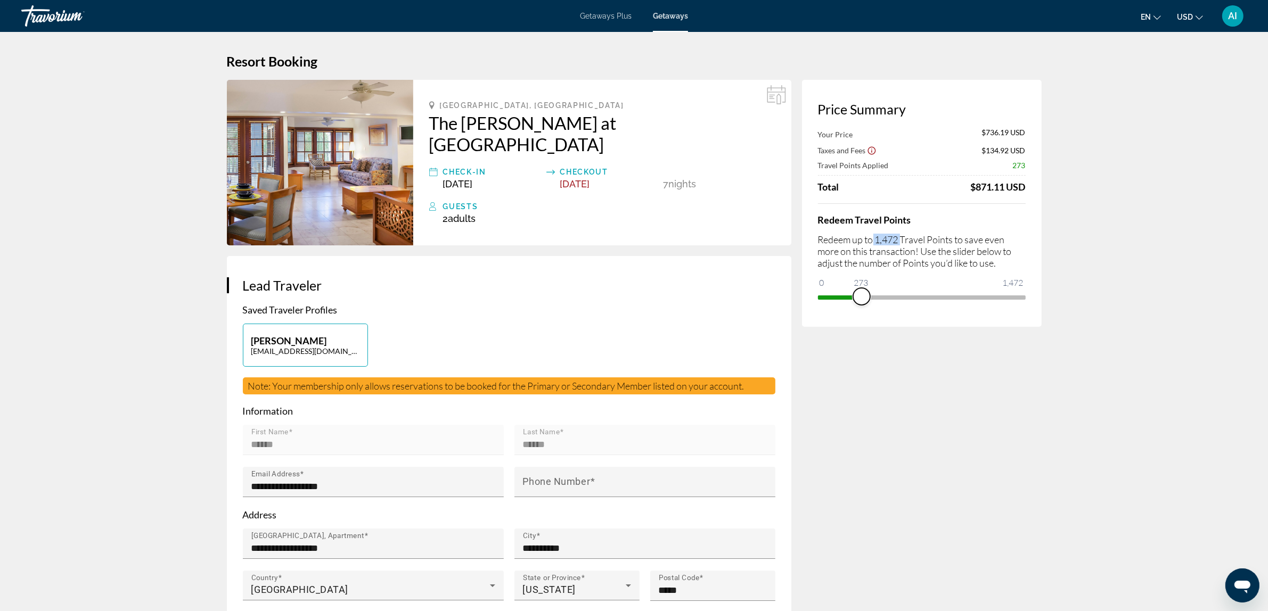
drag, startPoint x: 826, startPoint y: 278, endPoint x: 861, endPoint y: 311, distance: 49.0
click at [861, 311] on div "Price Summary Your Price $736.19 USD Taxes and Fees $134.92 USD Travel Points A…" at bounding box center [922, 203] width 240 height 247
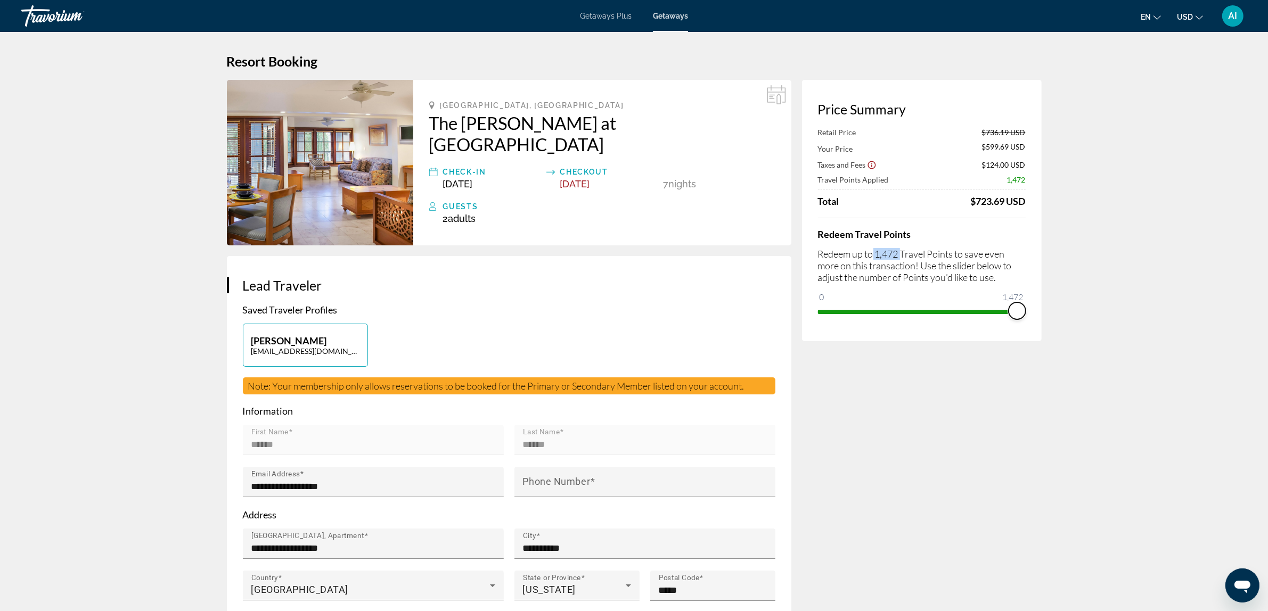
drag, startPoint x: 865, startPoint y: 314, endPoint x: 1061, endPoint y: 347, distance: 198.6
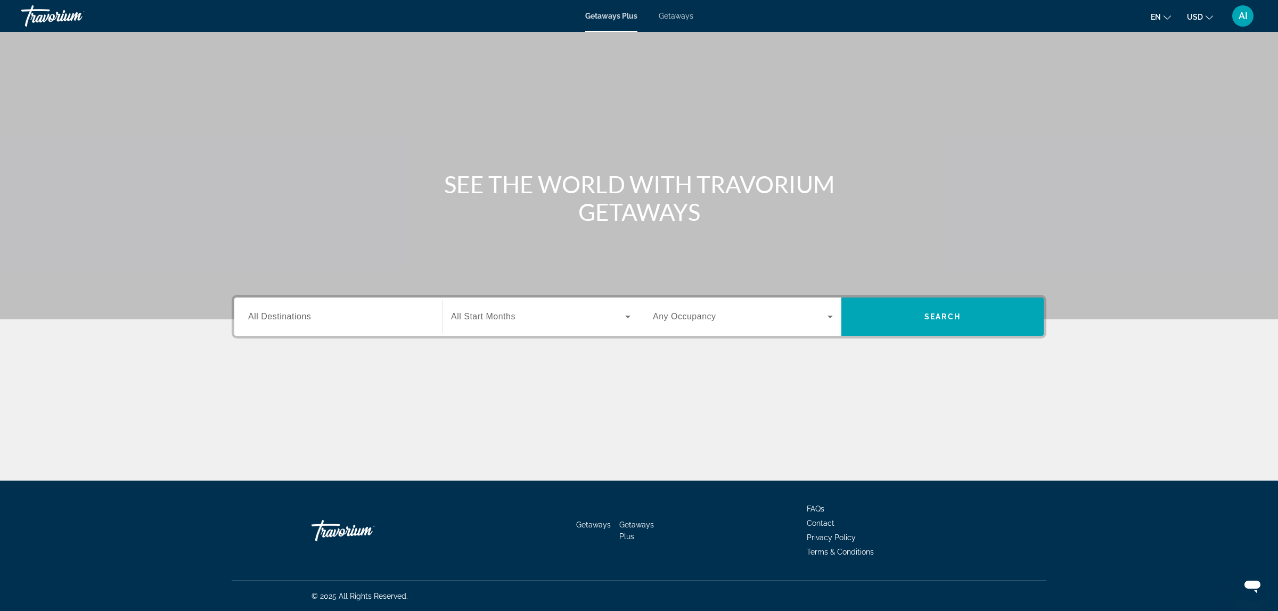
click at [680, 17] on span "Getaways" at bounding box center [676, 16] width 35 height 9
click at [318, 322] on input "Destination All Destinations" at bounding box center [338, 317] width 180 height 13
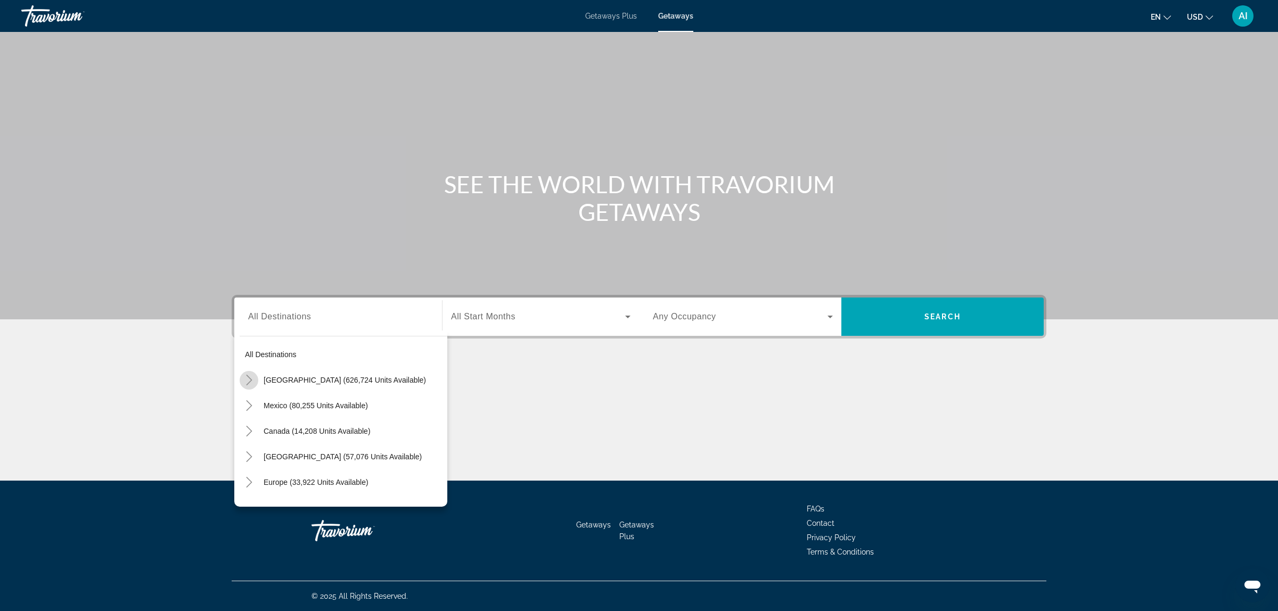
click at [245, 378] on icon "Toggle United States (626,724 units available)" at bounding box center [249, 380] width 11 height 11
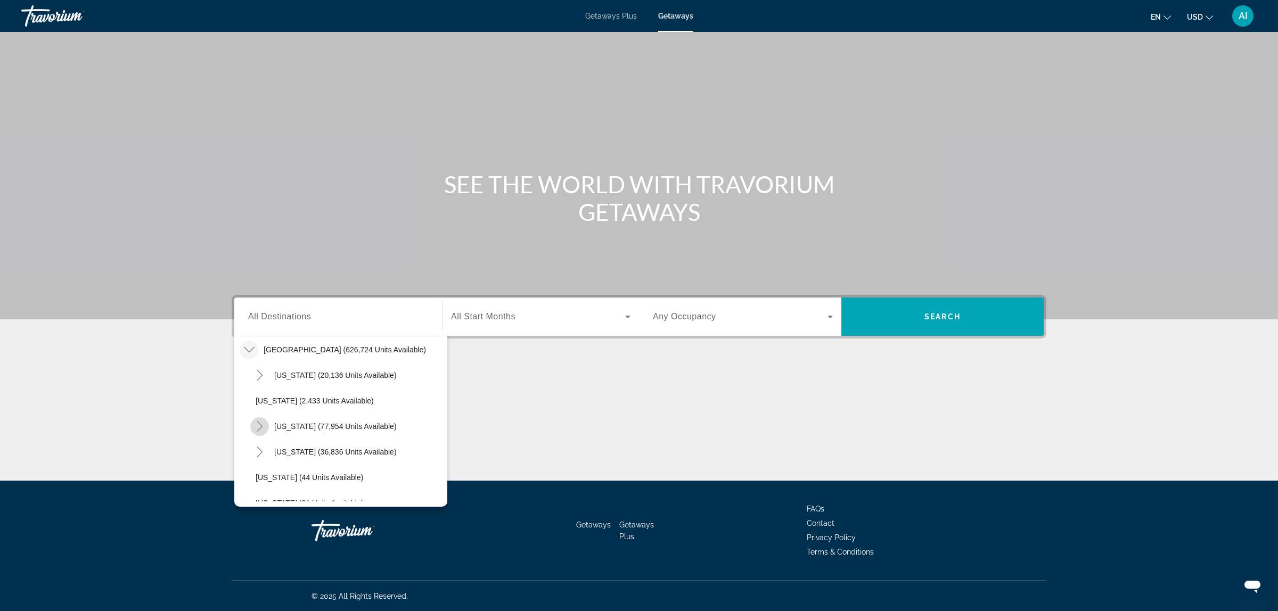
click at [259, 424] on icon "Toggle California (77,954 units available)" at bounding box center [259, 426] width 11 height 11
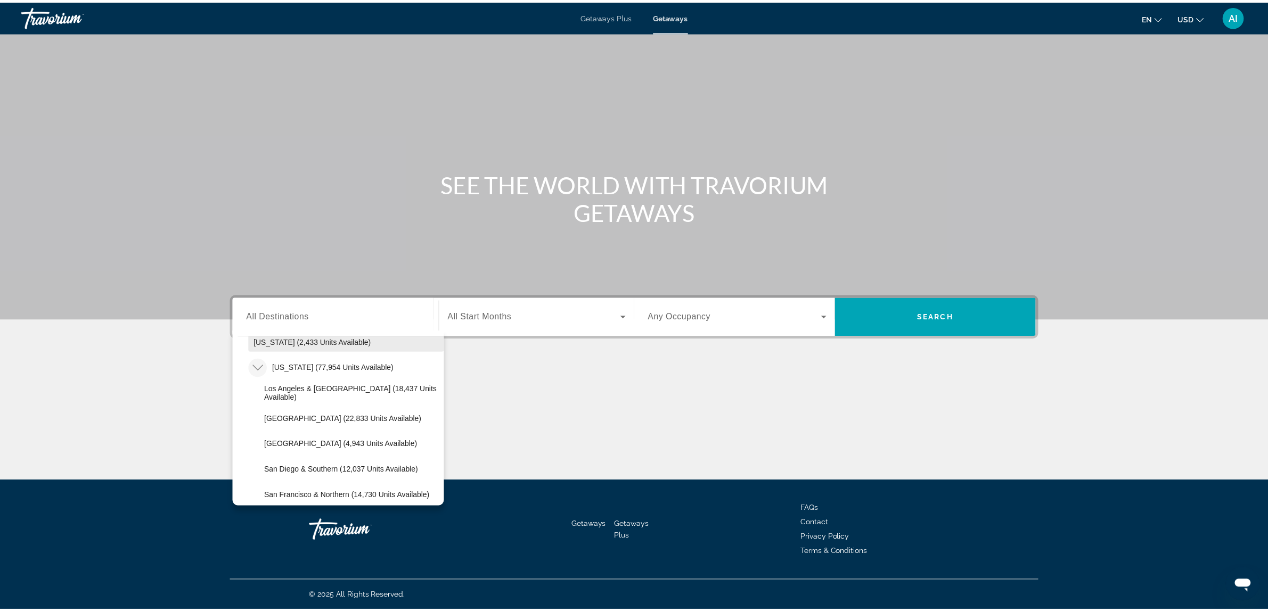
scroll to position [119, 0]
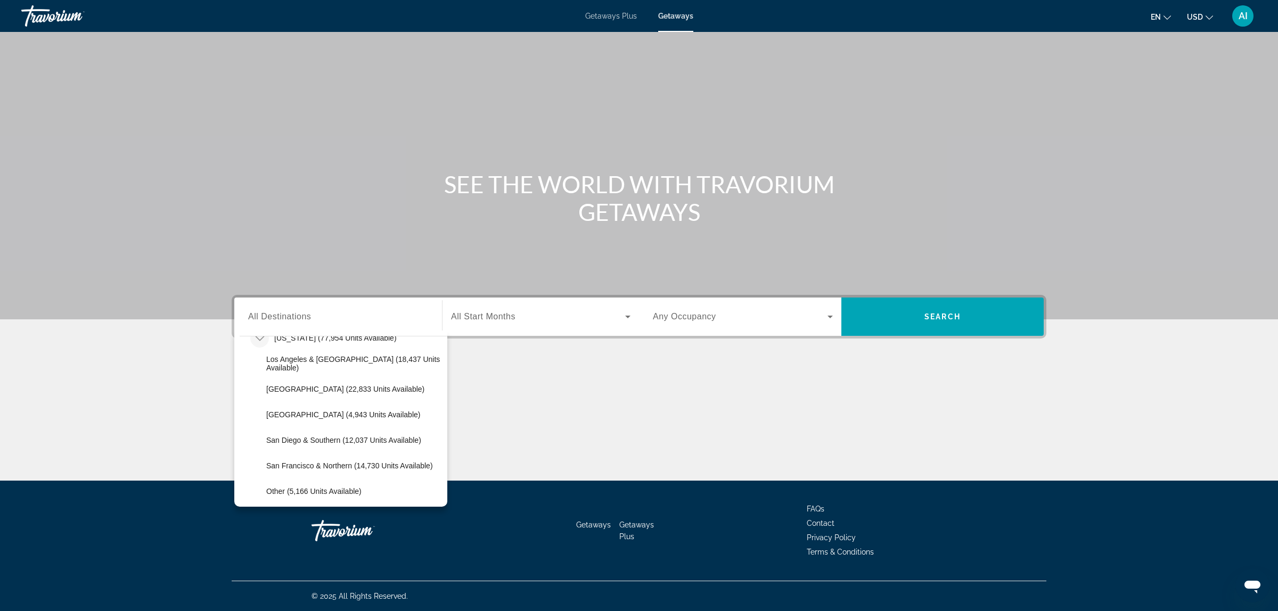
click at [295, 390] on span "Lake Tahoe (22,833 units available)" at bounding box center [345, 389] width 158 height 9
type input "**********"
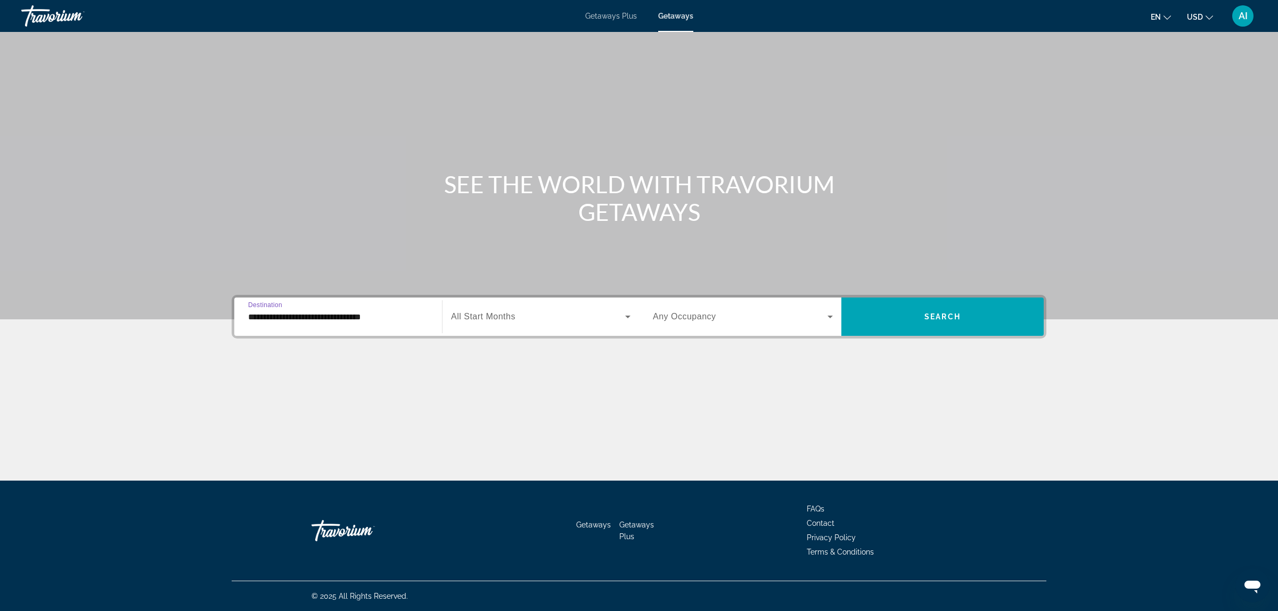
click at [751, 323] on span "Search widget" at bounding box center [740, 316] width 175 height 13
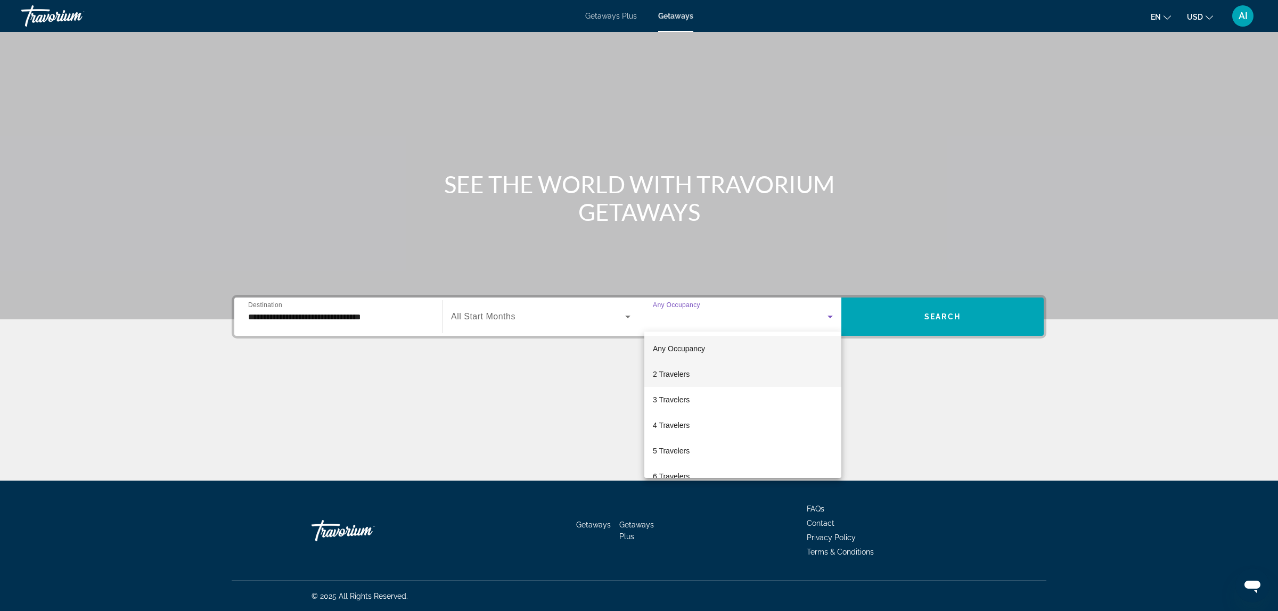
click at [669, 379] on span "2 Travelers" at bounding box center [671, 374] width 37 height 13
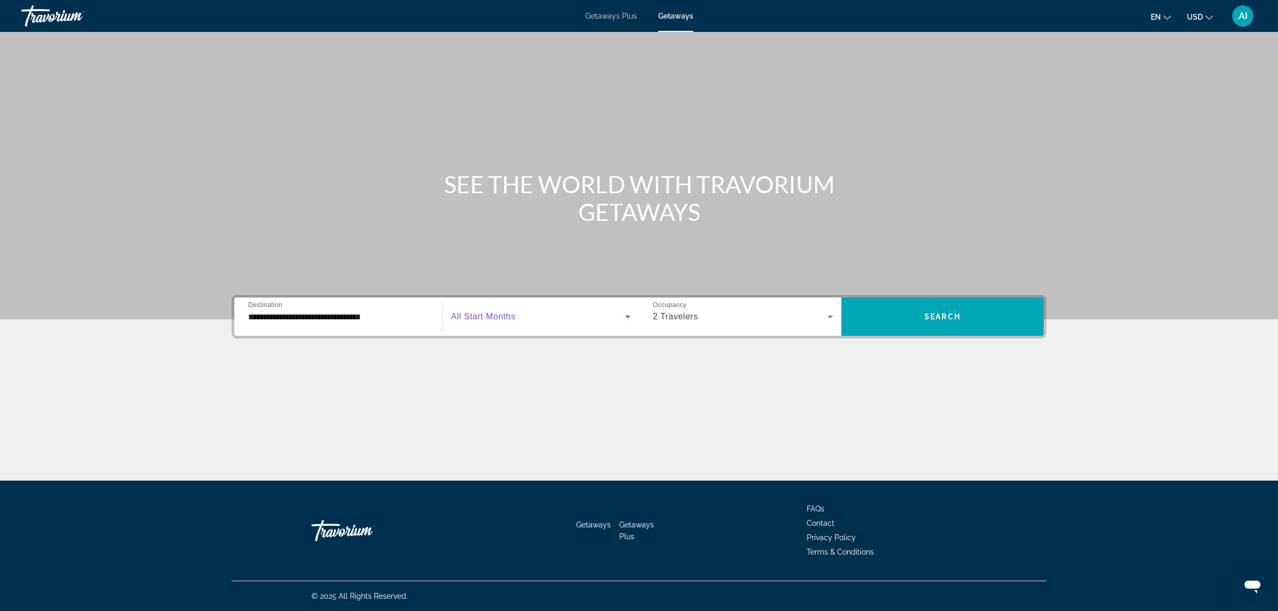
click at [565, 319] on span "Search widget" at bounding box center [538, 316] width 174 height 13
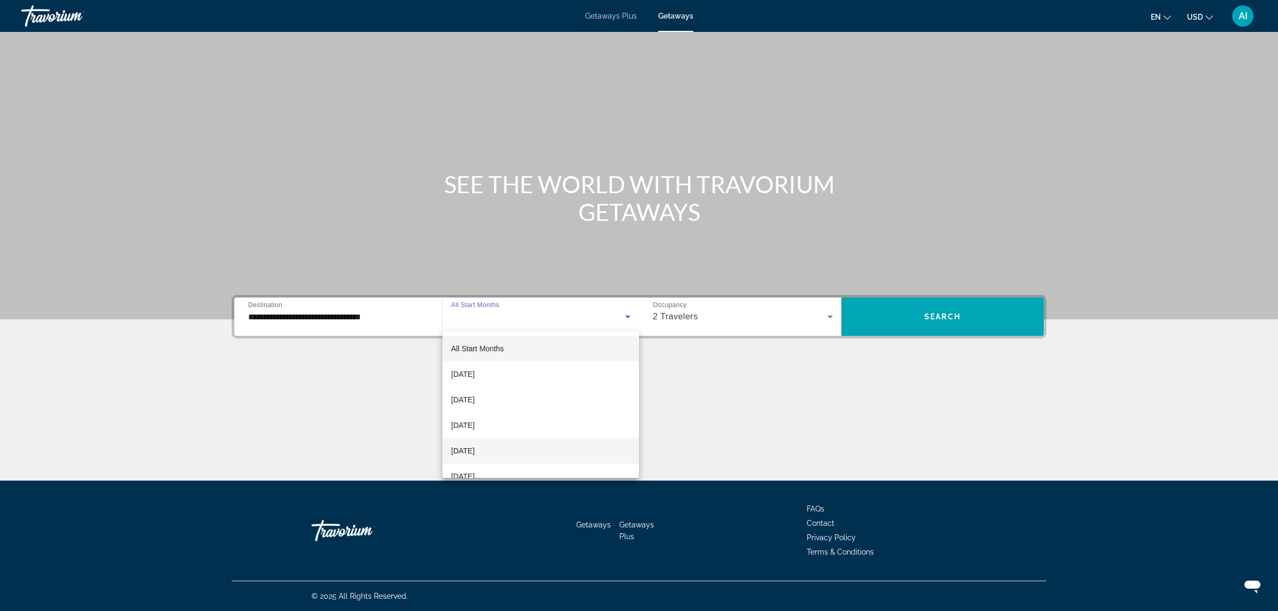
click at [472, 449] on span "[DATE]" at bounding box center [462, 451] width 23 height 13
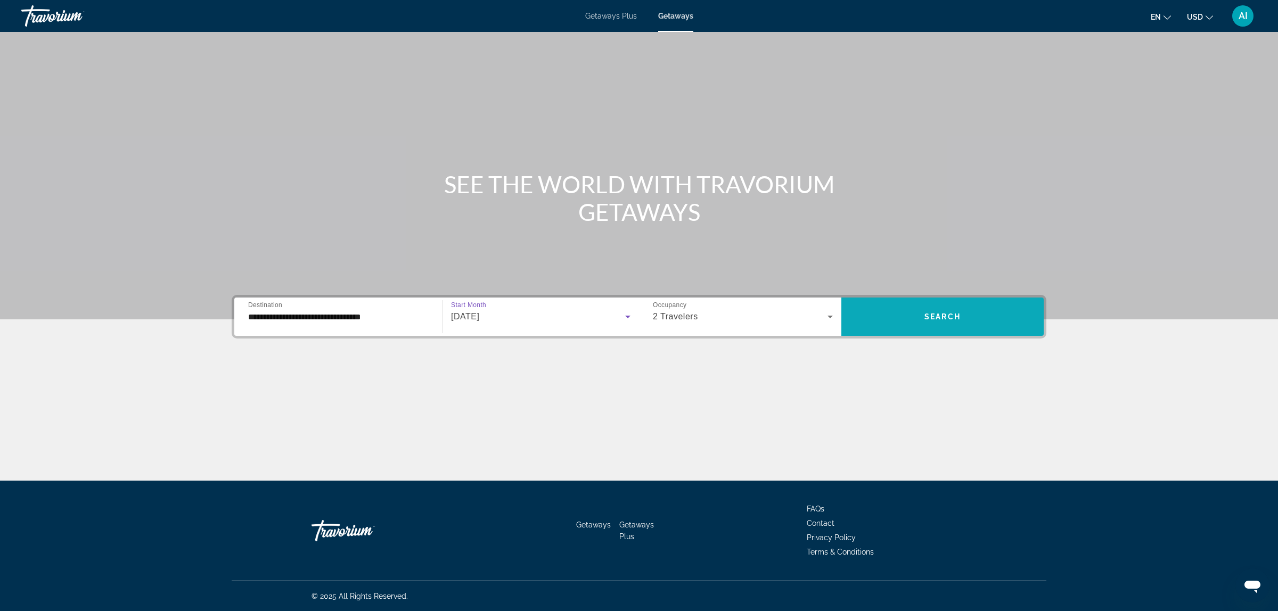
click at [953, 309] on span "Search widget" at bounding box center [942, 317] width 202 height 26
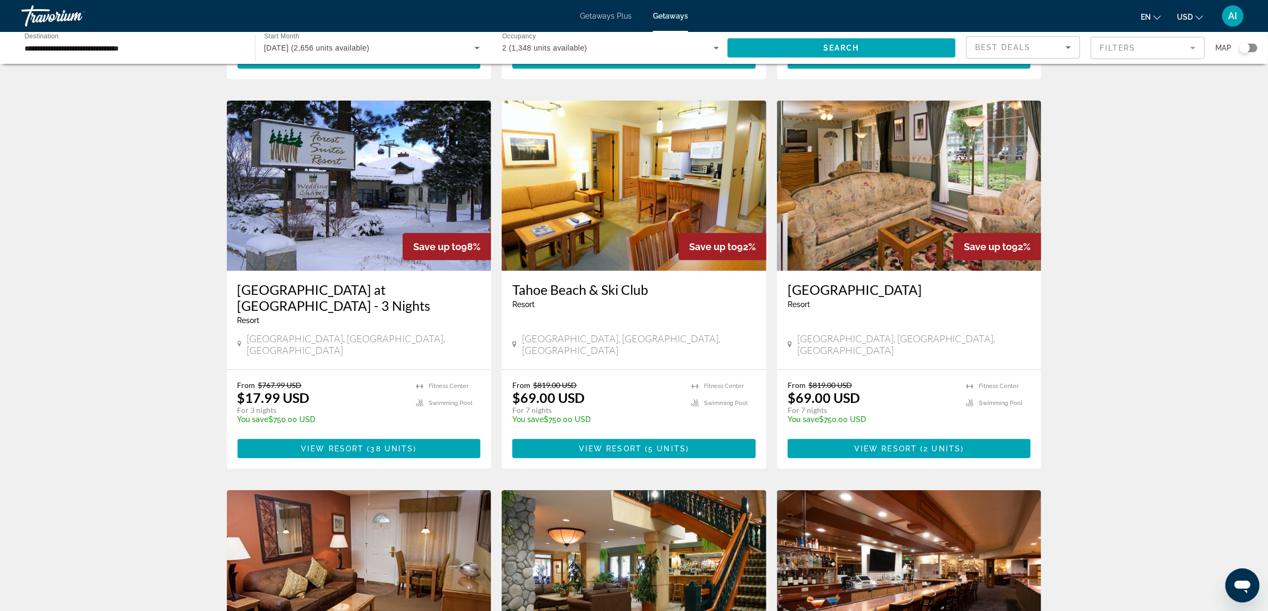
scroll to position [443, 0]
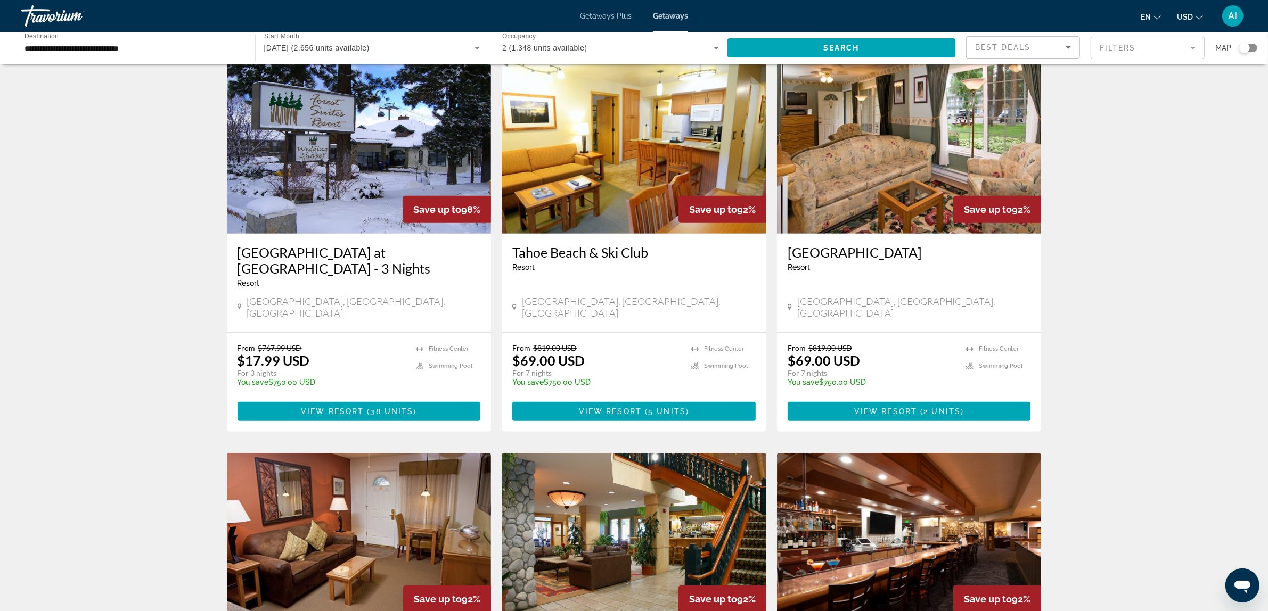
click at [623, 150] on img "Main content" at bounding box center [633, 148] width 265 height 170
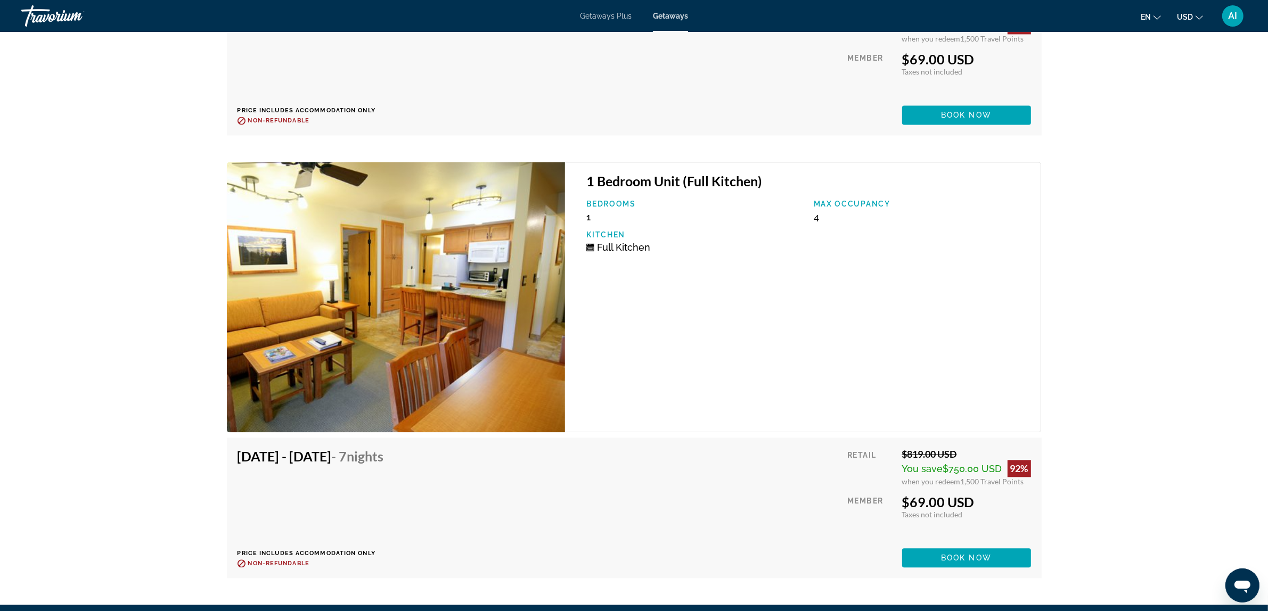
scroll to position [2907, 0]
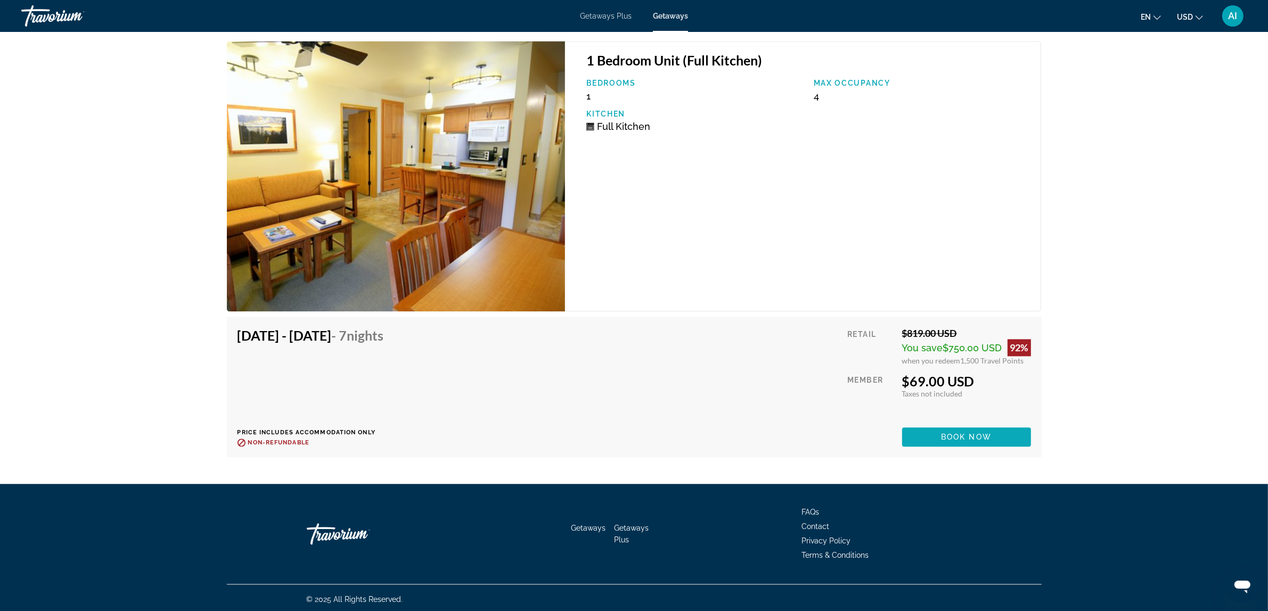
click at [917, 427] on span "Main content" at bounding box center [966, 437] width 129 height 26
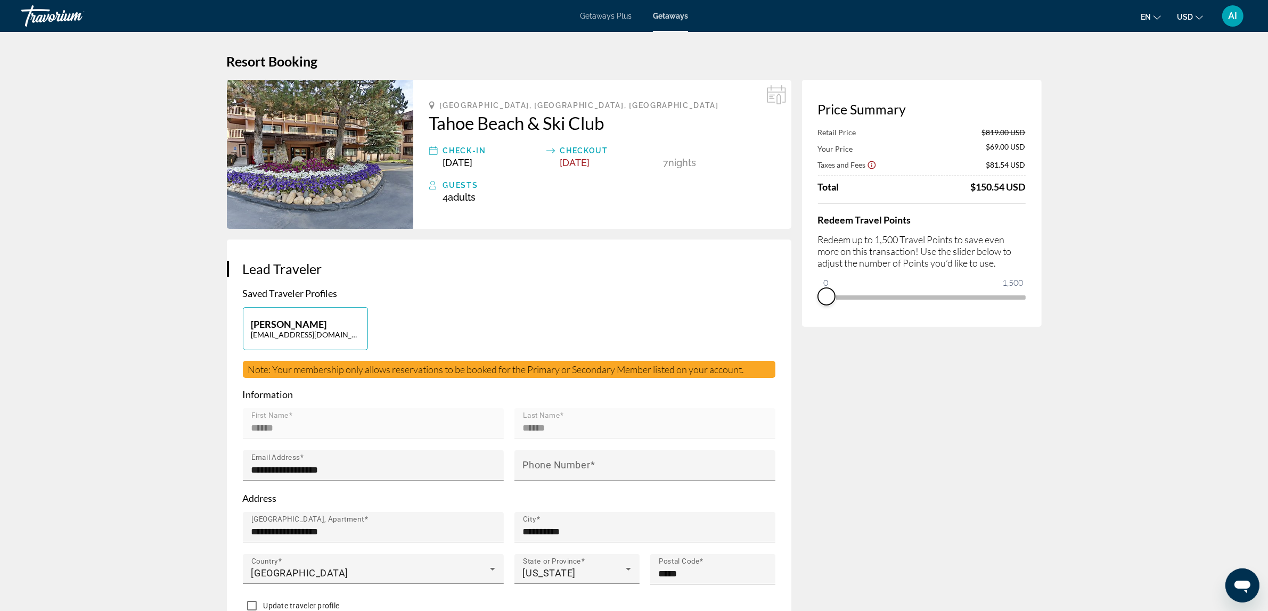
drag, startPoint x: 1010, startPoint y: 307, endPoint x: 820, endPoint y: 308, distance: 190.6
click at [820, 308] on div "Price Summary Retail Price $819.00 USD Your Price $69.00 USD Taxes and Fees $81…" at bounding box center [922, 203] width 240 height 247
drag, startPoint x: 825, startPoint y: 279, endPoint x: 1107, endPoint y: 358, distance: 292.8
